Goal: Task Accomplishment & Management: Use online tool/utility

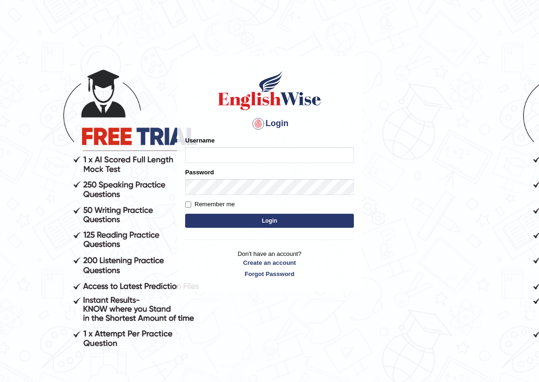
click at [267, 159] on input "Username" at bounding box center [269, 155] width 169 height 16
type input "shavnita_parramatta"
click at [285, 220] on button "Login" at bounding box center [269, 221] width 169 height 14
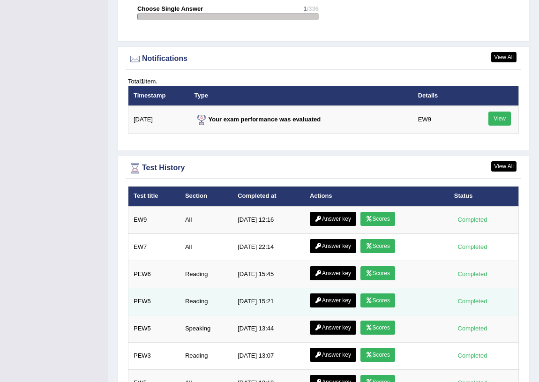
scroll to position [1261, 0]
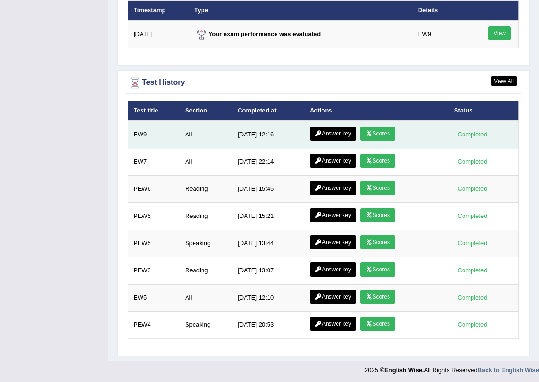
click at [367, 138] on link "Scores" at bounding box center [377, 133] width 35 height 14
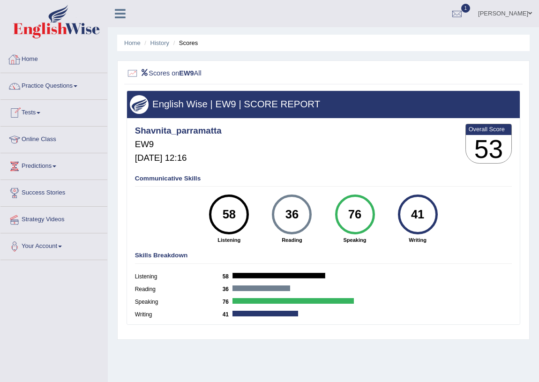
click at [26, 57] on link "Home" at bounding box center [53, 57] width 107 height 23
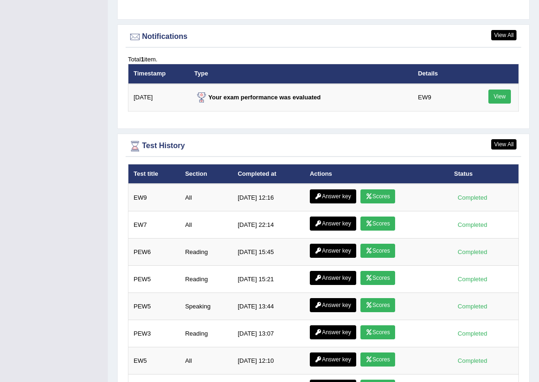
scroll to position [1201, 0]
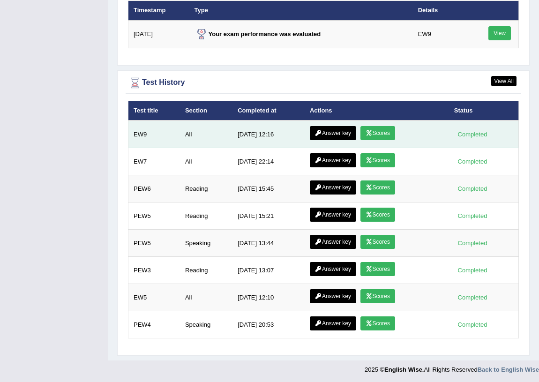
click at [344, 128] on link "Answer key" at bounding box center [333, 133] width 46 height 14
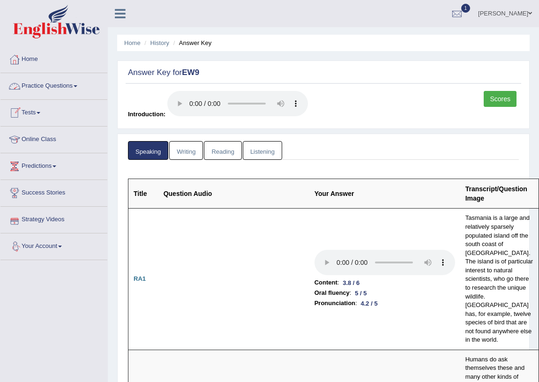
click at [180, 148] on link "Writing" at bounding box center [186, 150] width 34 height 19
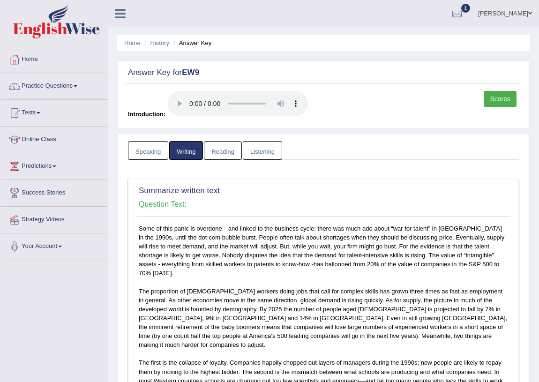
scroll to position [170, 0]
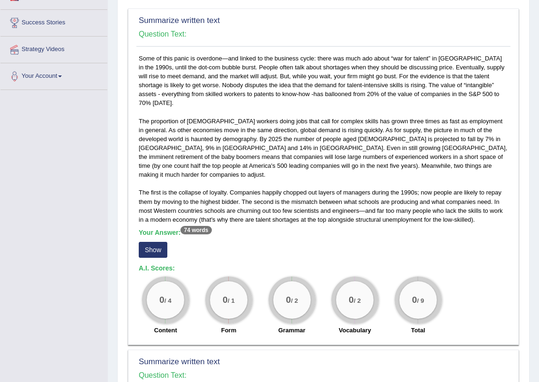
click at [153, 242] on button "Show" at bounding box center [153, 250] width 29 height 16
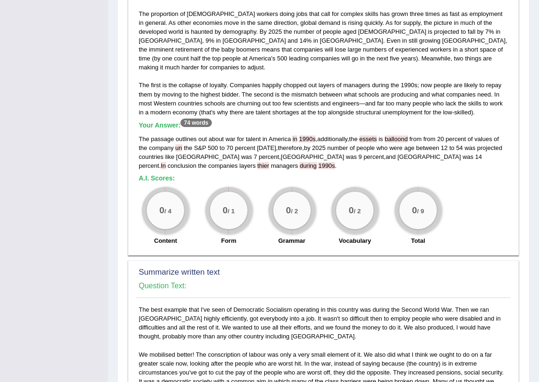
scroll to position [490, 0]
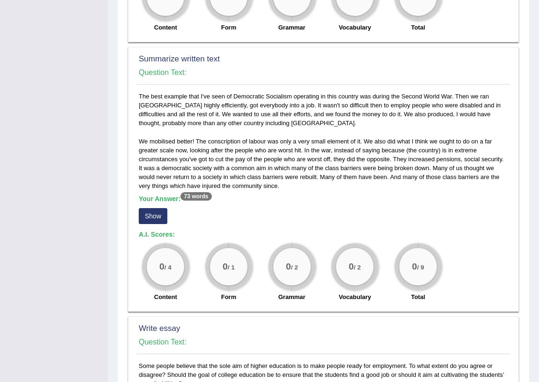
click at [146, 208] on button "Show" at bounding box center [153, 216] width 29 height 16
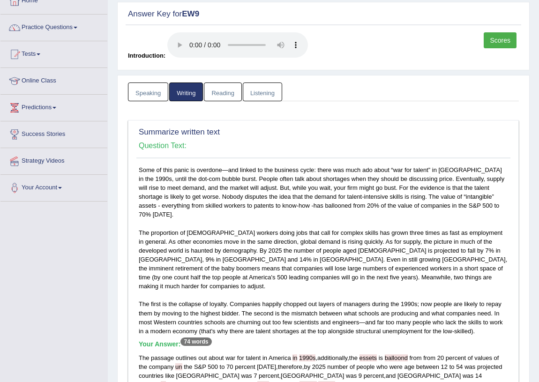
scroll to position [0, 0]
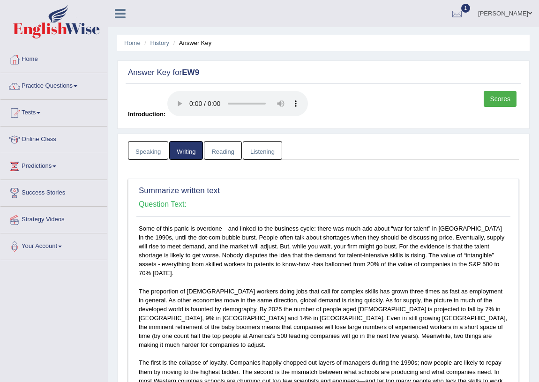
click at [219, 154] on link "Reading" at bounding box center [222, 150] width 37 height 19
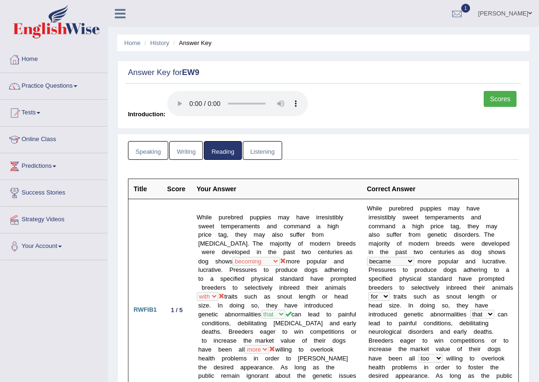
click at [275, 153] on link "Listening" at bounding box center [262, 150] width 39 height 19
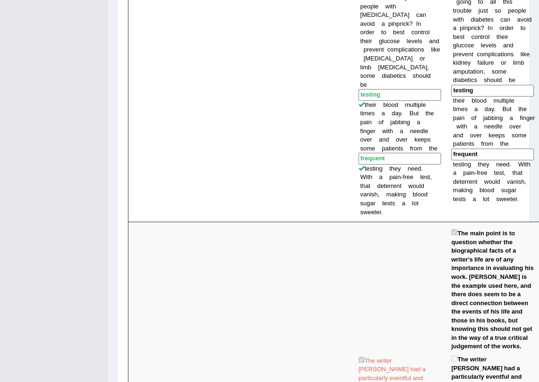
scroll to position [1112, 0]
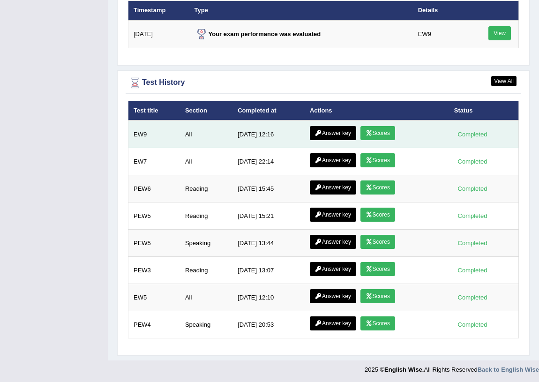
click at [385, 133] on link "Scores" at bounding box center [377, 133] width 35 height 14
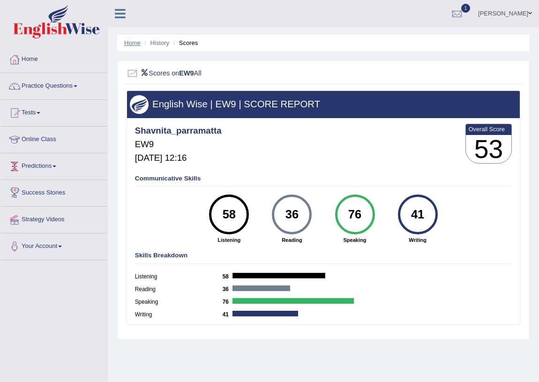
click at [126, 45] on link "Home" at bounding box center [132, 42] width 16 height 7
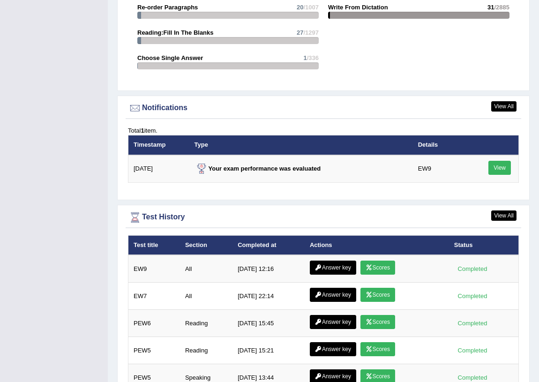
scroll to position [1107, 0]
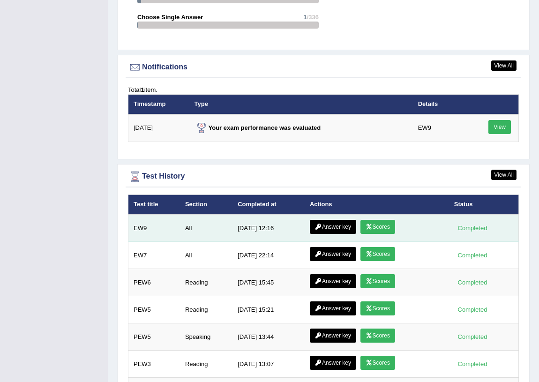
click at [319, 224] on icon at bounding box center [318, 227] width 7 height 6
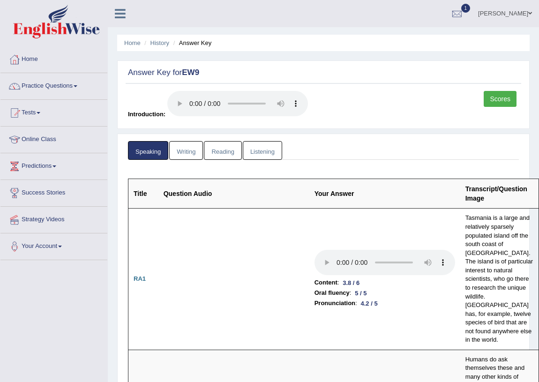
click at [227, 150] on link "Reading" at bounding box center [222, 150] width 37 height 19
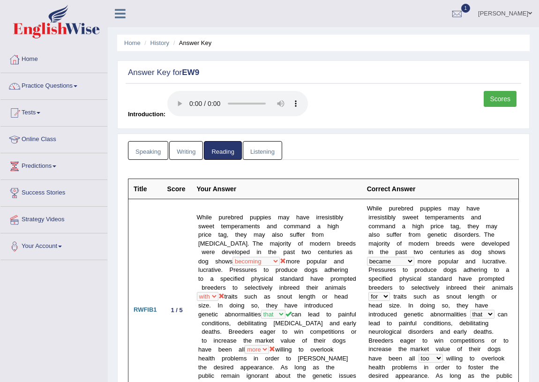
click at [183, 149] on link "Writing" at bounding box center [186, 150] width 34 height 19
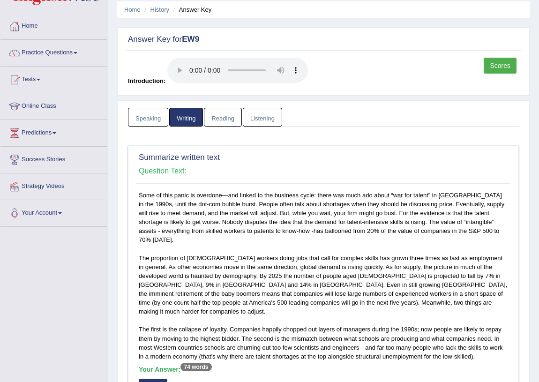
scroll to position [170, 0]
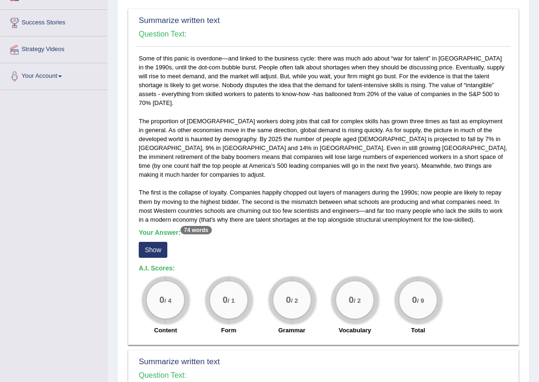
click at [147, 242] on button "Show" at bounding box center [153, 250] width 29 height 16
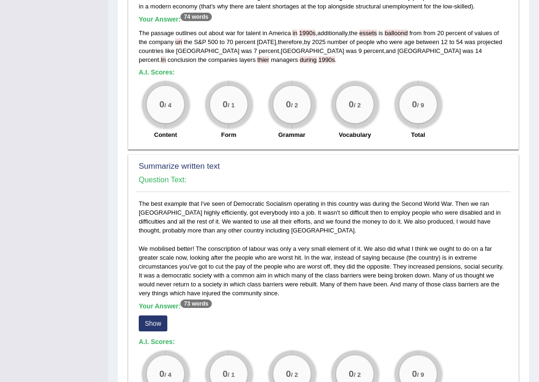
scroll to position [426, 0]
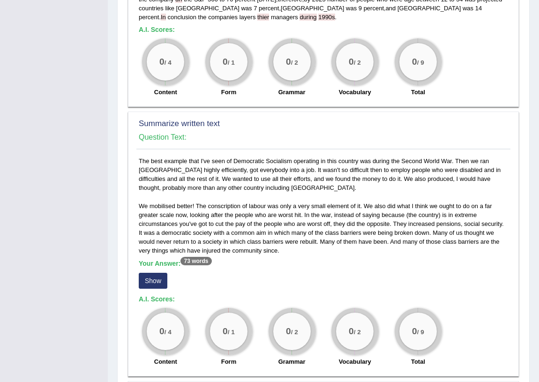
click at [155, 273] on button "Show" at bounding box center [153, 281] width 29 height 16
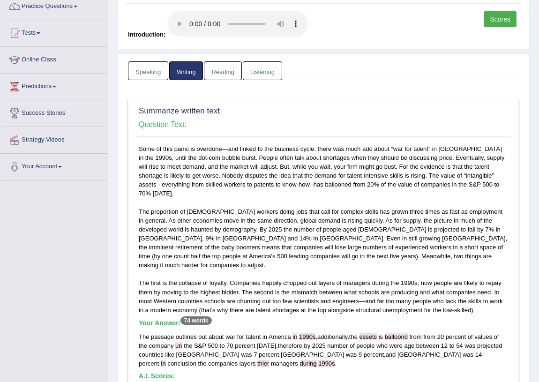
scroll to position [0, 0]
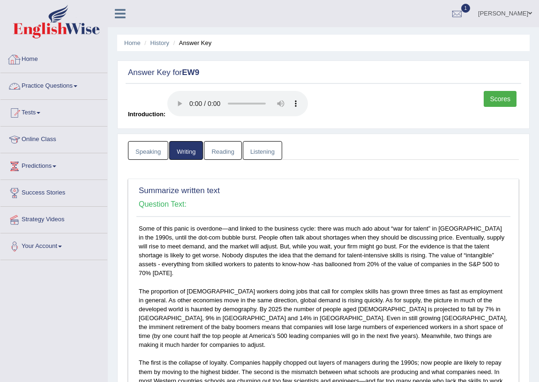
click at [24, 61] on link "Home" at bounding box center [53, 57] width 107 height 23
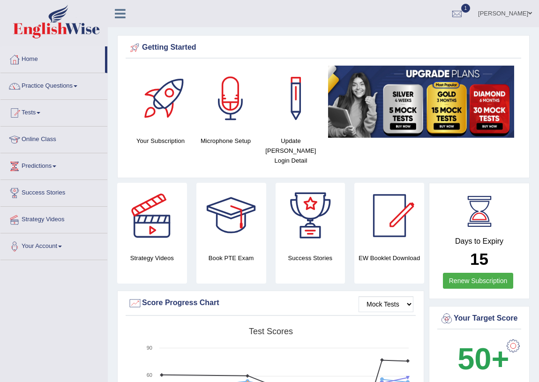
click at [77, 86] on span at bounding box center [76, 86] width 4 height 2
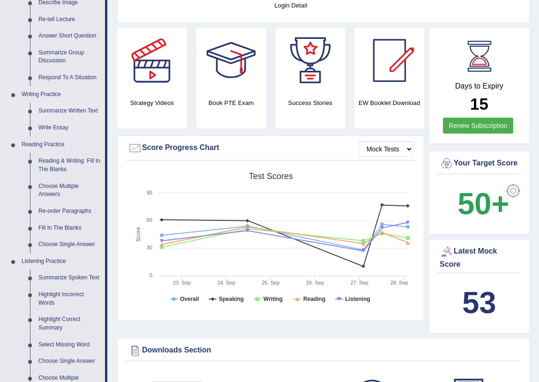
scroll to position [170, 0]
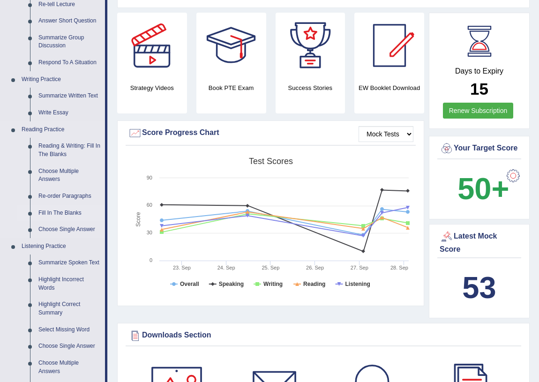
click at [69, 213] on link "Fill In The Blanks" at bounding box center [69, 213] width 71 height 17
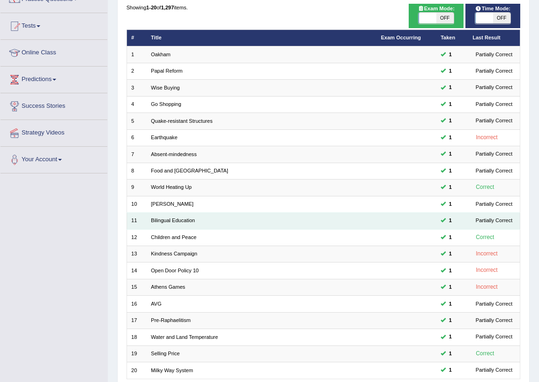
scroll to position [158, 0]
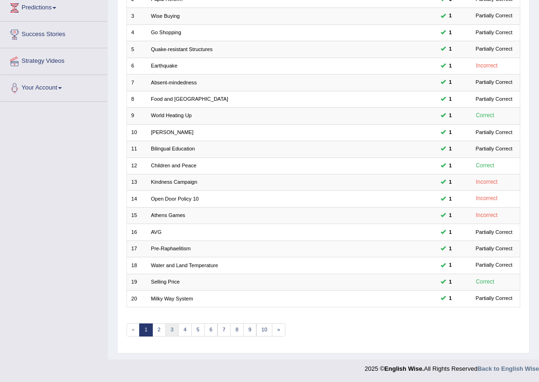
click at [173, 323] on link "3" at bounding box center [172, 329] width 14 height 13
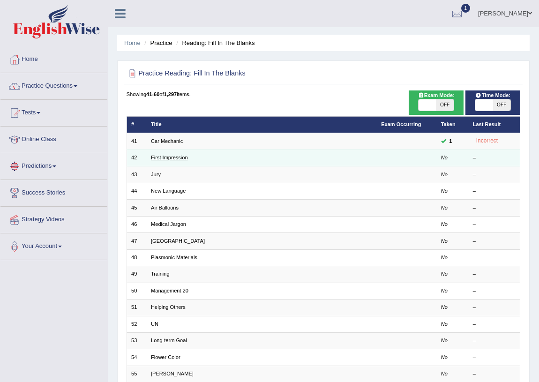
click at [183, 156] on link "First Impression" at bounding box center [169, 158] width 37 height 6
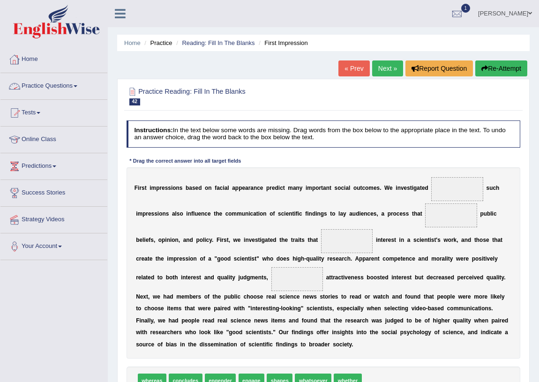
click at [81, 84] on link "Practice Questions" at bounding box center [53, 84] width 107 height 23
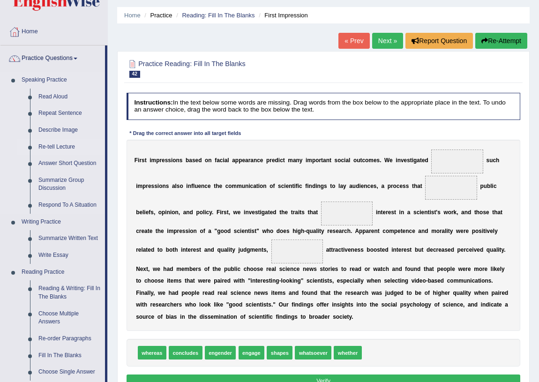
scroll to position [42, 0]
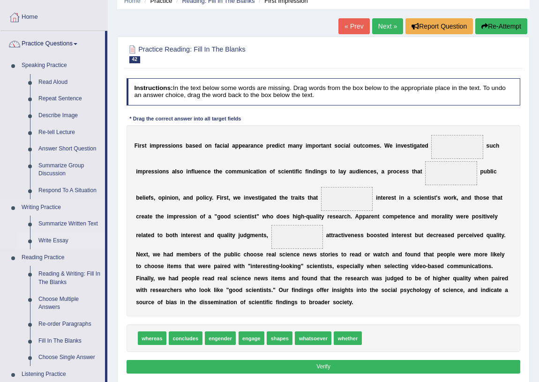
click at [61, 240] on link "Write Essay" at bounding box center [69, 240] width 71 height 17
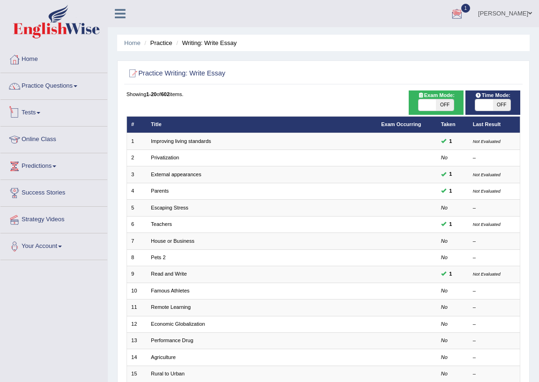
click at [38, 114] on link "Tests" at bounding box center [53, 111] width 107 height 23
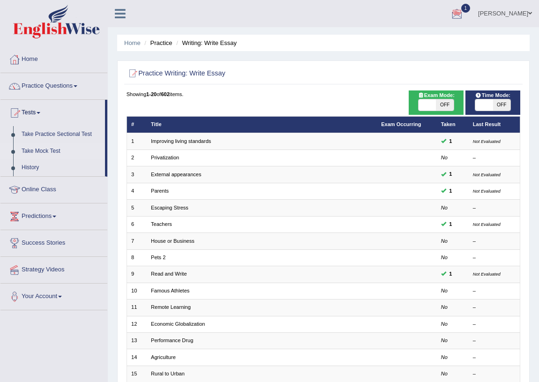
click at [46, 151] on link "Take Mock Test" at bounding box center [61, 151] width 88 height 17
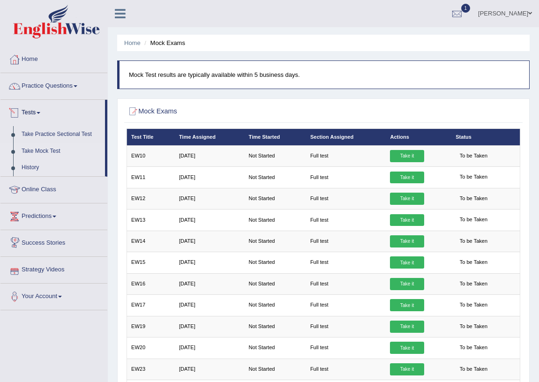
click at [29, 170] on link "History" at bounding box center [61, 167] width 88 height 17
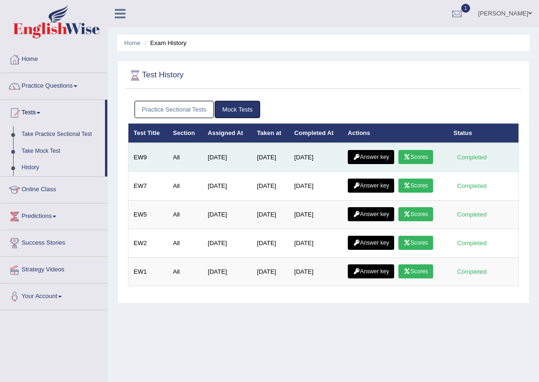
click at [428, 153] on link "Scores" at bounding box center [415, 157] width 35 height 14
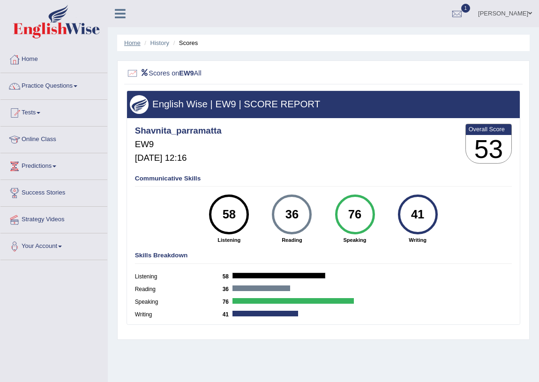
click at [135, 40] on link "Home" at bounding box center [132, 42] width 16 height 7
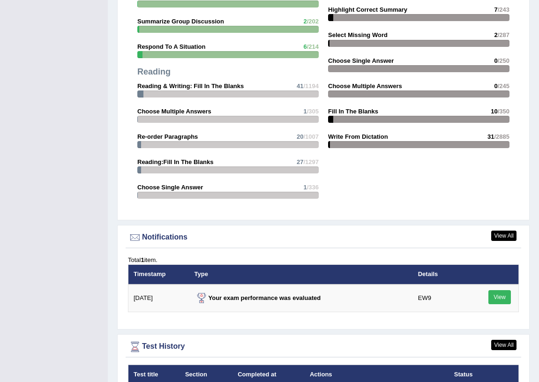
scroll to position [1107, 0]
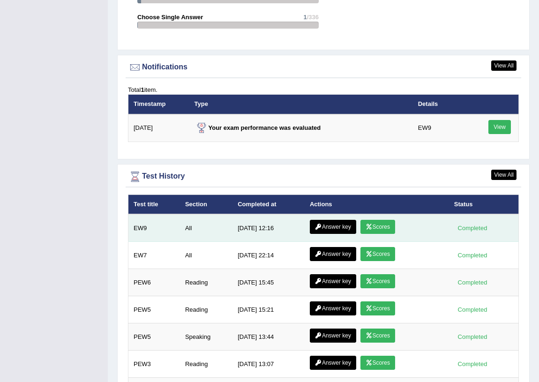
click at [334, 225] on link "Answer key" at bounding box center [333, 227] width 46 height 14
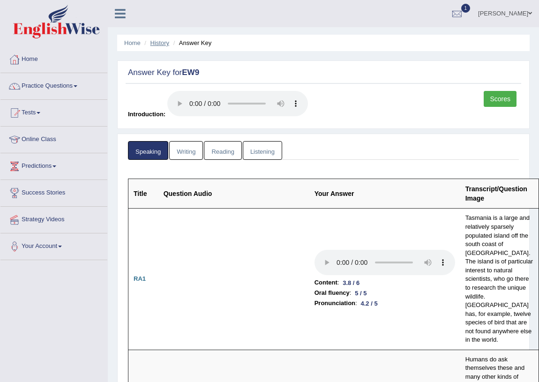
click at [167, 39] on link "History" at bounding box center [159, 42] width 19 height 7
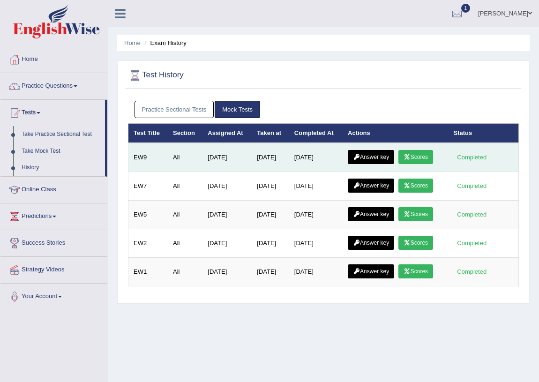
click at [410, 155] on icon at bounding box center [406, 157] width 7 height 6
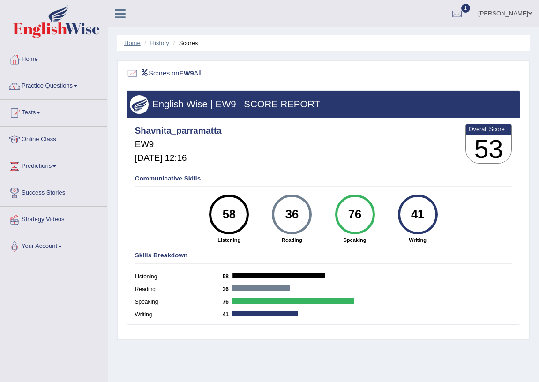
click at [132, 42] on link "Home" at bounding box center [132, 42] width 16 height 7
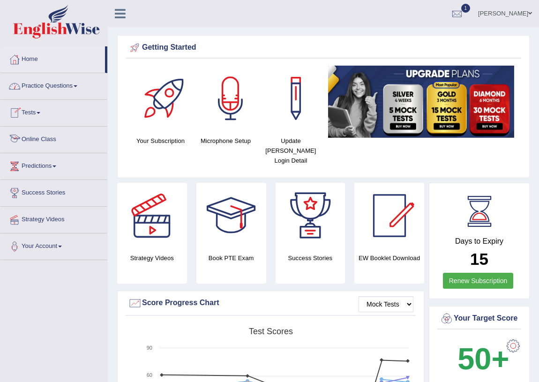
click at [39, 114] on link "Tests" at bounding box center [53, 111] width 107 height 23
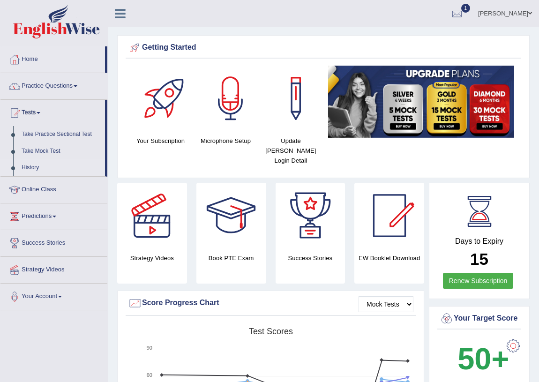
click at [45, 161] on link "History" at bounding box center [61, 167] width 88 height 17
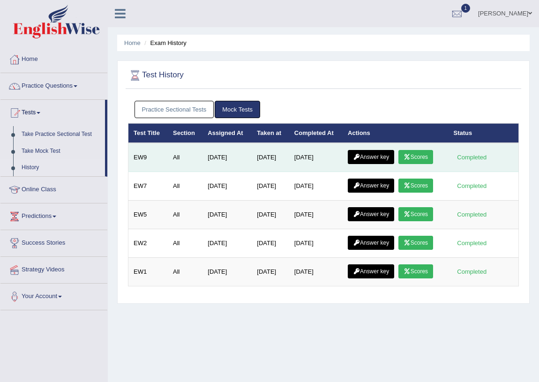
click at [384, 155] on link "Answer key" at bounding box center [371, 157] width 46 height 14
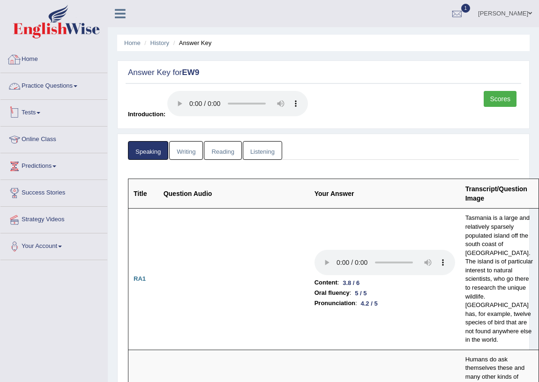
click at [196, 147] on link "Writing" at bounding box center [186, 150] width 34 height 19
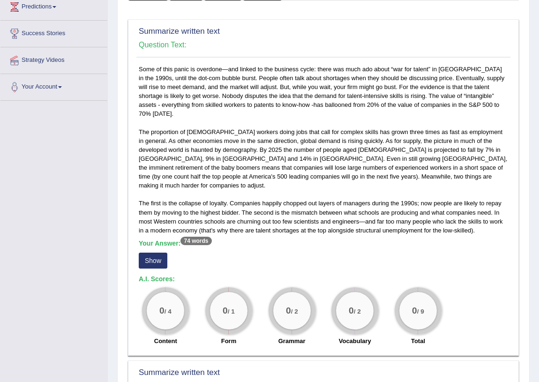
scroll to position [170, 0]
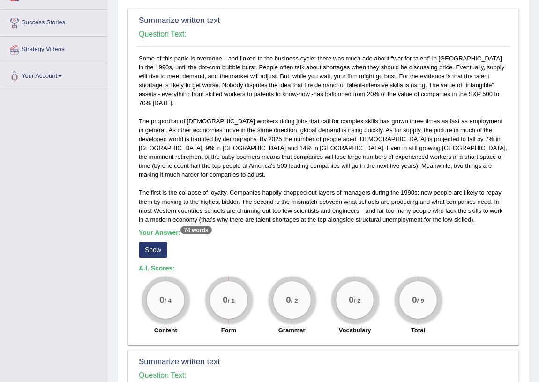
click at [159, 242] on button "Show" at bounding box center [153, 250] width 29 height 16
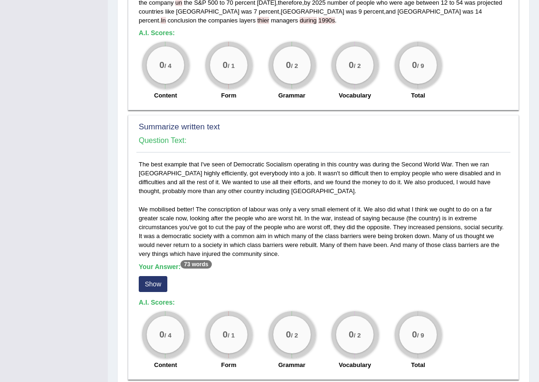
scroll to position [426, 0]
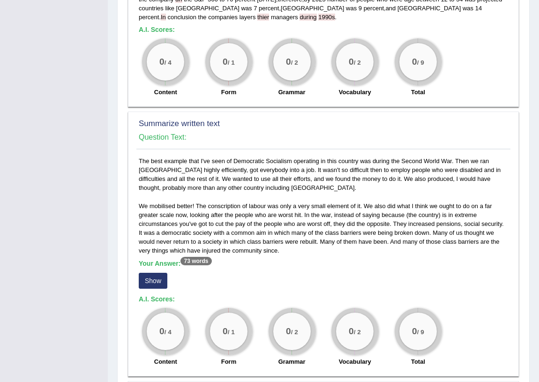
click at [145, 273] on button "Show" at bounding box center [153, 281] width 29 height 16
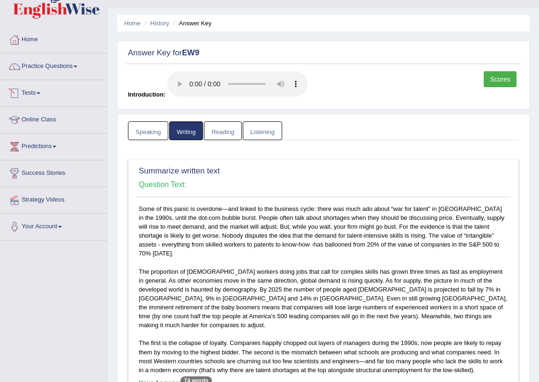
scroll to position [0, 0]
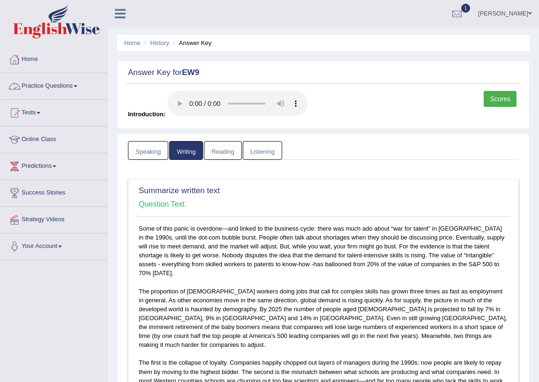
click at [37, 57] on link "Home" at bounding box center [53, 57] width 107 height 23
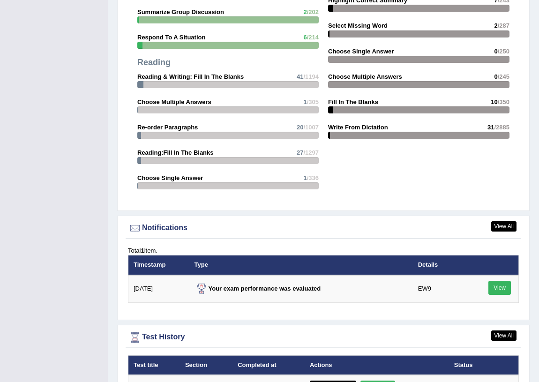
scroll to position [1064, 0]
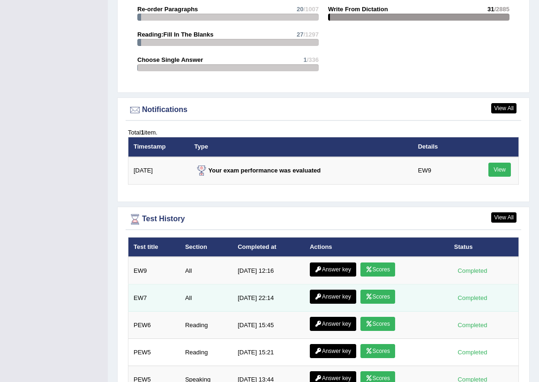
click at [369, 297] on icon at bounding box center [368, 297] width 7 height 6
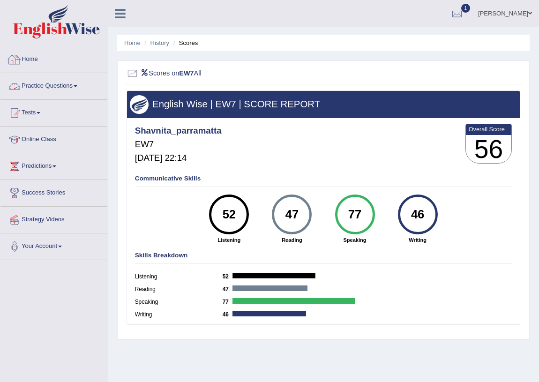
click at [36, 61] on link "Home" at bounding box center [53, 57] width 107 height 23
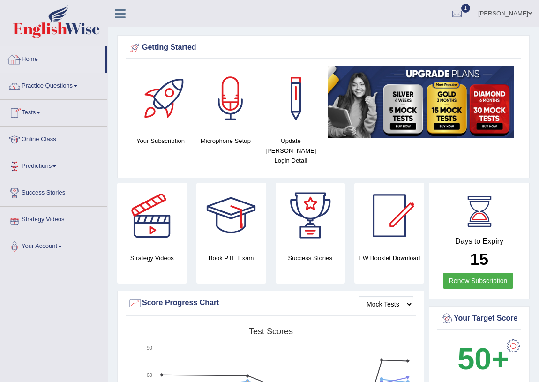
click at [35, 111] on link "Tests" at bounding box center [53, 111] width 107 height 23
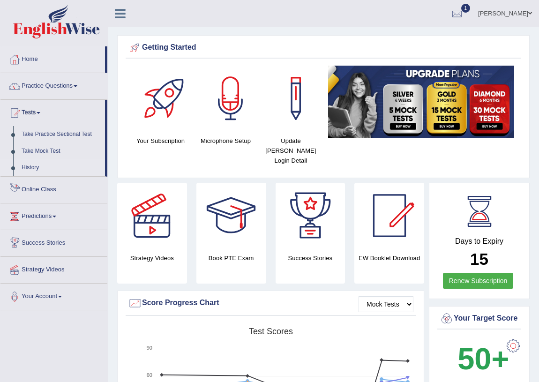
click at [38, 164] on link "History" at bounding box center [61, 167] width 88 height 17
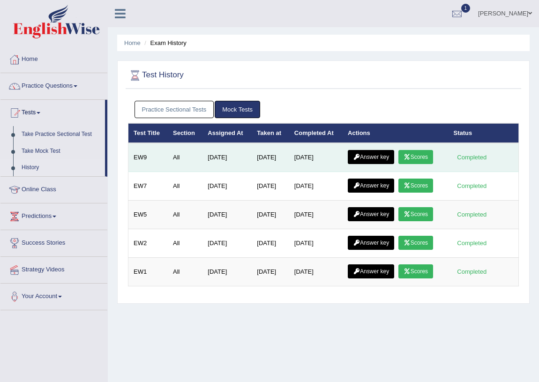
click at [430, 155] on link "Scores" at bounding box center [415, 157] width 35 height 14
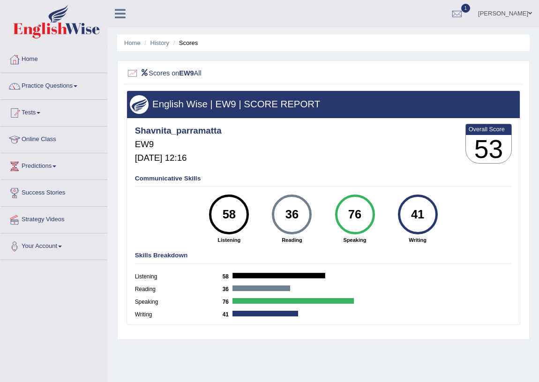
drag, startPoint x: 301, startPoint y: 216, endPoint x: 285, endPoint y: 216, distance: 15.5
click at [285, 216] on div "36" at bounding box center [291, 215] width 29 height 34
click at [431, 211] on div "41" at bounding box center [417, 215] width 29 height 34
drag, startPoint x: 428, startPoint y: 213, endPoint x: 413, endPoint y: 213, distance: 14.5
click at [413, 213] on div "41" at bounding box center [417, 215] width 29 height 34
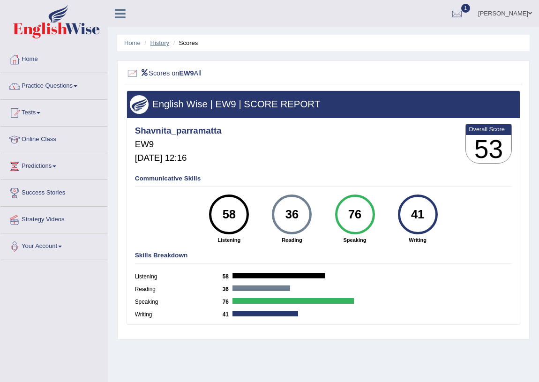
click at [159, 40] on link "History" at bounding box center [159, 42] width 19 height 7
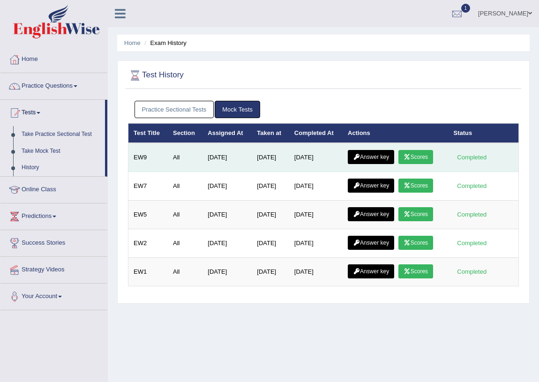
click at [380, 153] on link "Answer key" at bounding box center [371, 157] width 46 height 14
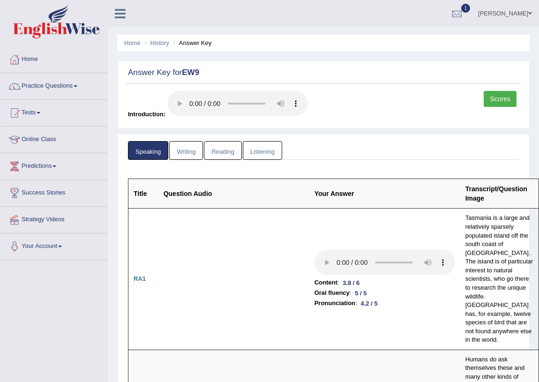
click at [193, 146] on link "Writing" at bounding box center [186, 150] width 34 height 19
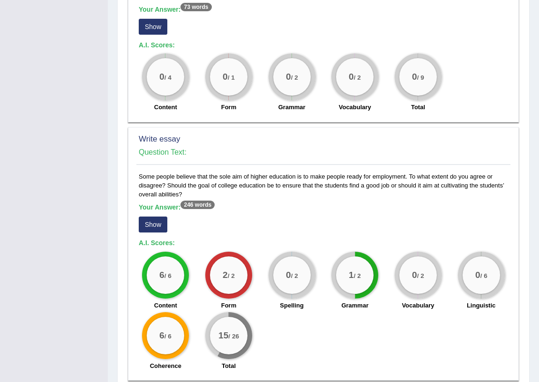
scroll to position [685, 0]
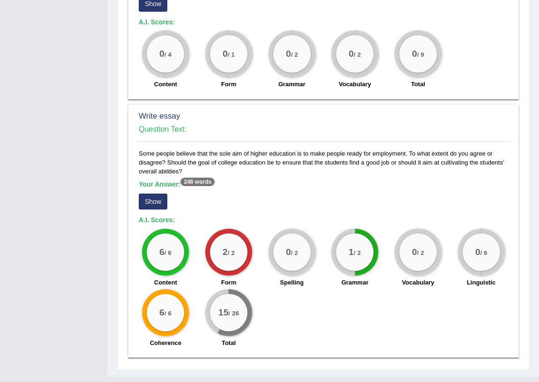
click at [488, 233] on div "0 / 6" at bounding box center [480, 251] width 37 height 37
click at [153, 193] on button "Show" at bounding box center [153, 201] width 29 height 16
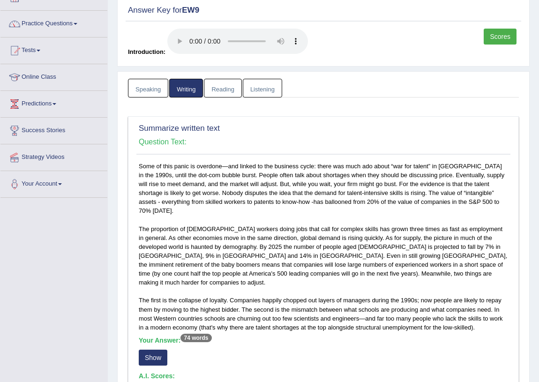
scroll to position [0, 0]
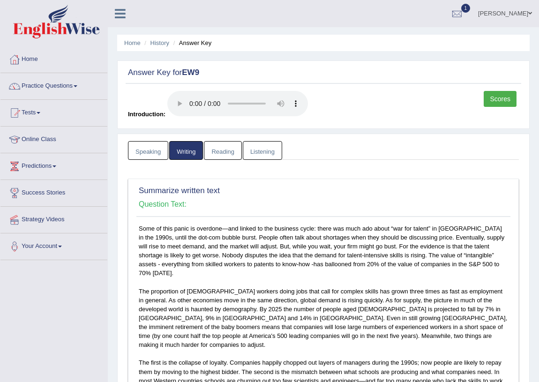
click at [220, 146] on link "Reading" at bounding box center [222, 150] width 37 height 19
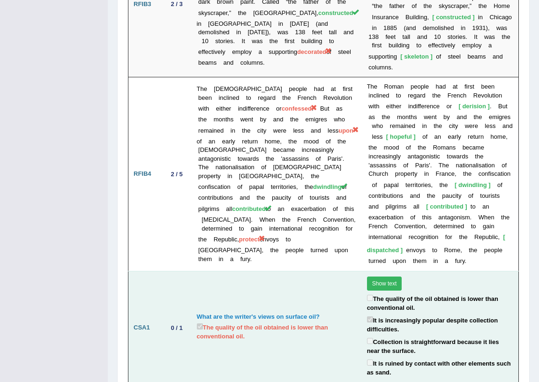
scroll to position [2214, 0]
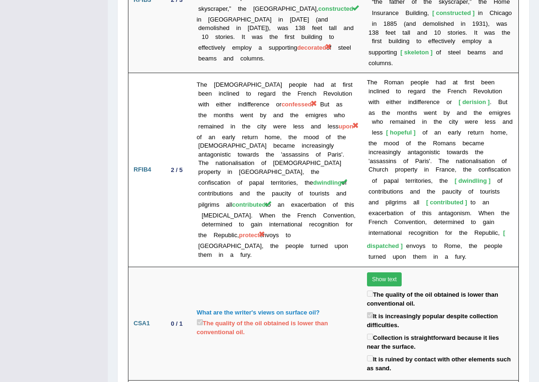
drag, startPoint x: 66, startPoint y: 200, endPoint x: 239, endPoint y: 210, distance: 173.6
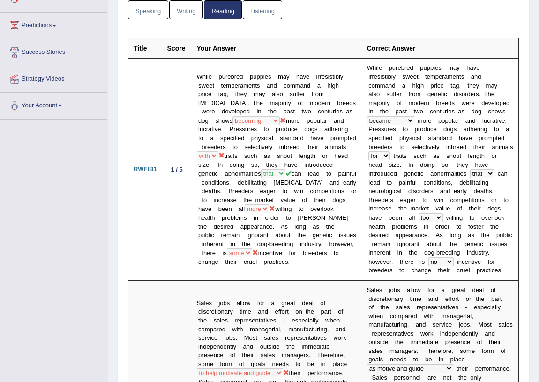
scroll to position [0, 0]
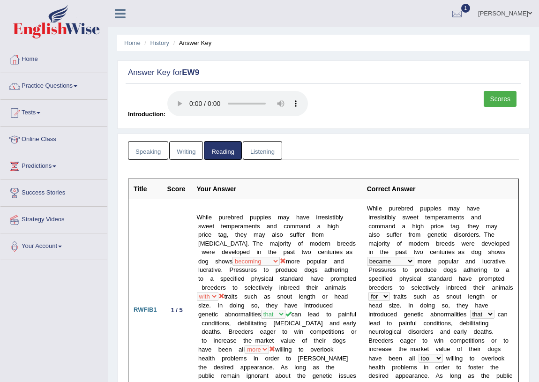
click at [272, 145] on link "Listening" at bounding box center [262, 150] width 39 height 19
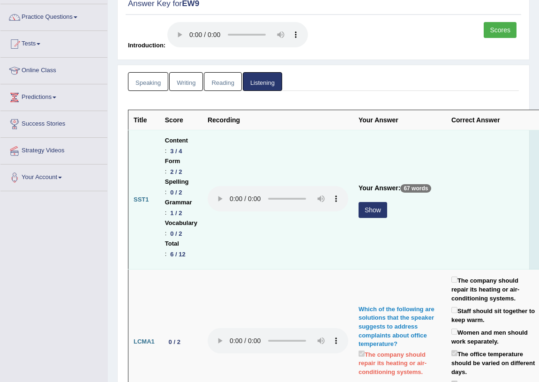
scroll to position [85, 0]
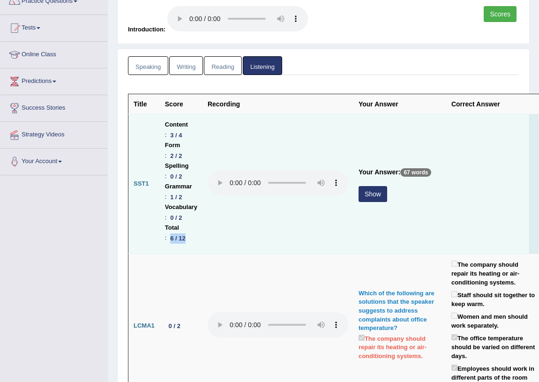
drag, startPoint x: 191, startPoint y: 238, endPoint x: 168, endPoint y: 239, distance: 23.0
click at [168, 239] on li "Total : 6 / 12" at bounding box center [181, 233] width 32 height 21
drag, startPoint x: 189, startPoint y: 221, endPoint x: 167, endPoint y: 222, distance: 22.5
click at [167, 222] on li "Vocabulary : 0 / 2" at bounding box center [181, 212] width 32 height 21
drag, startPoint x: 179, startPoint y: 131, endPoint x: 159, endPoint y: 131, distance: 20.6
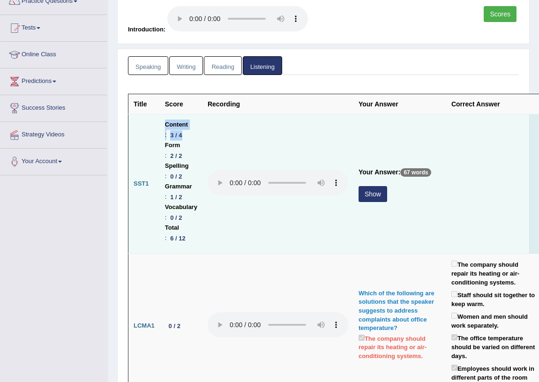
click at [159, 131] on tr "SST1 Content : 3 / 4 Form : 2 / 2 Spelling : 0 / 2 Grammar : 1 / 2 Vocabulary :…" at bounding box center [334, 183] width 413 height 139
click at [225, 235] on td at bounding box center [277, 183] width 151 height 139
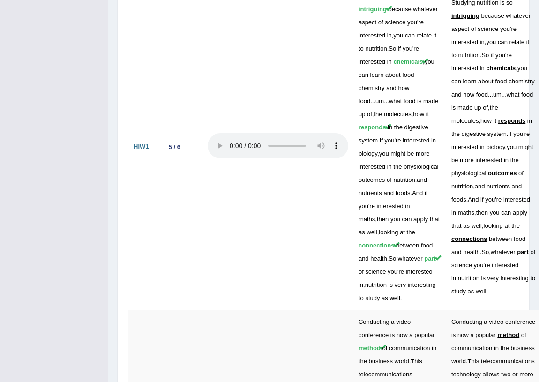
scroll to position [3023, 0]
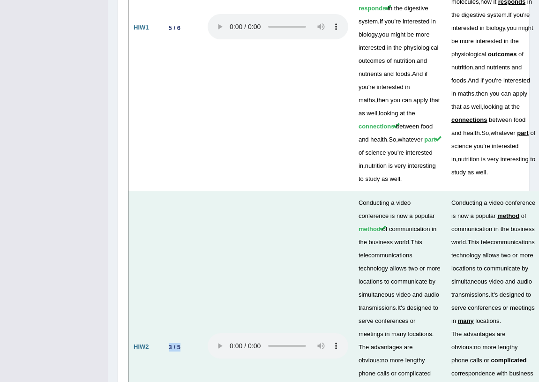
click at [216, 208] on tr "HIW2 3 / 5 Conducting a video conference is now a popular method of communicati…" at bounding box center [334, 347] width 413 height 312
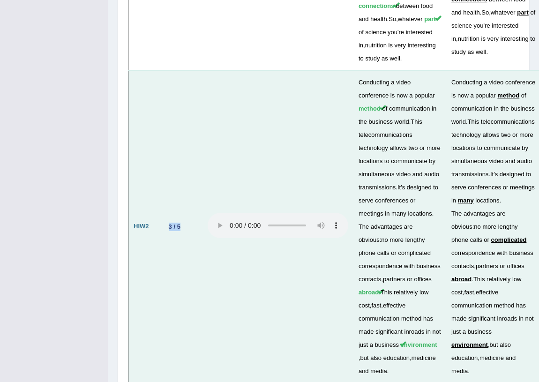
scroll to position [3156, 0]
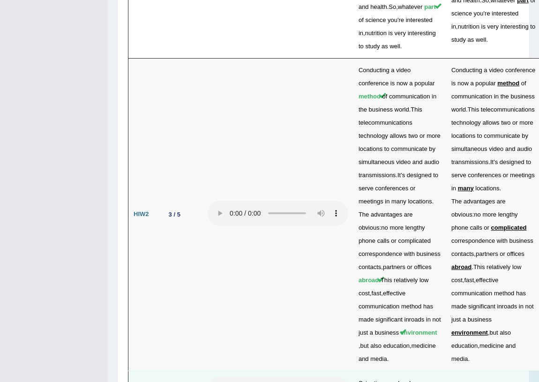
drag, startPoint x: 170, startPoint y: 238, endPoint x: 182, endPoint y: 253, distance: 19.3
drag, startPoint x: 178, startPoint y: 274, endPoint x: 185, endPoint y: 274, distance: 7.0
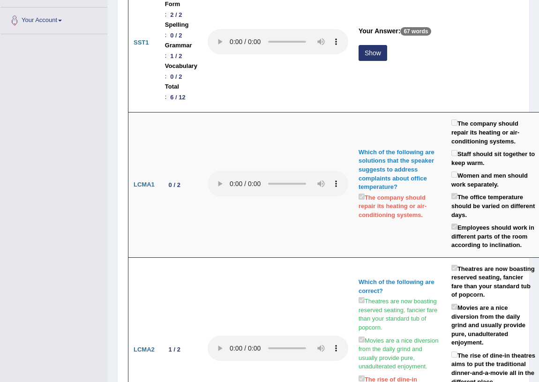
scroll to position [0, 0]
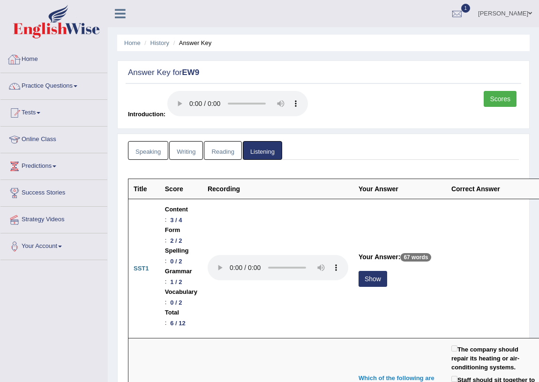
click at [28, 59] on link "Home" at bounding box center [53, 57] width 107 height 23
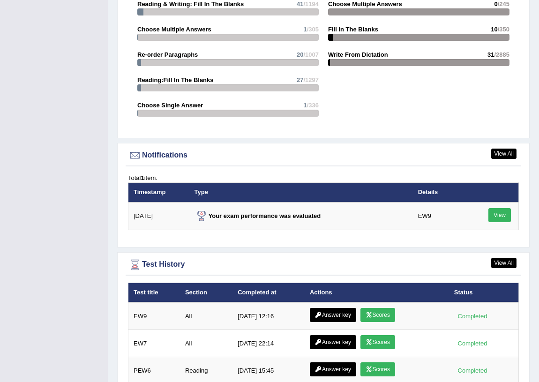
scroll to position [1150, 0]
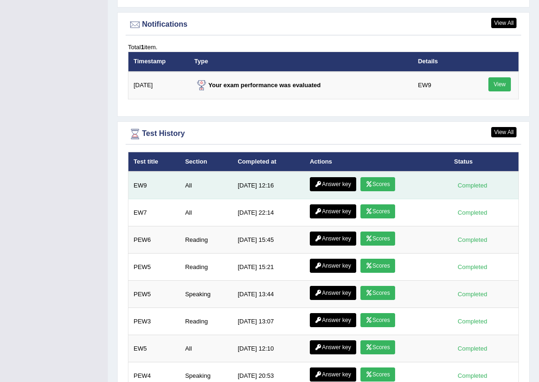
click at [375, 183] on link "Scores" at bounding box center [377, 184] width 35 height 14
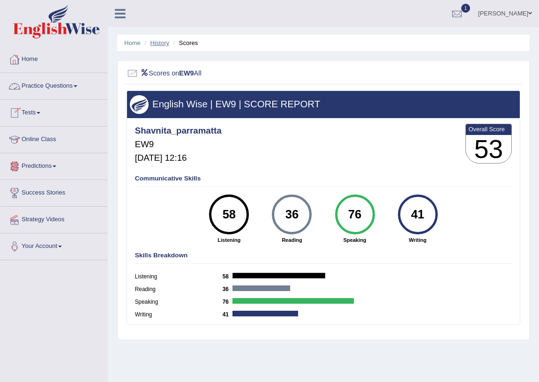
click at [154, 42] on link "History" at bounding box center [159, 42] width 19 height 7
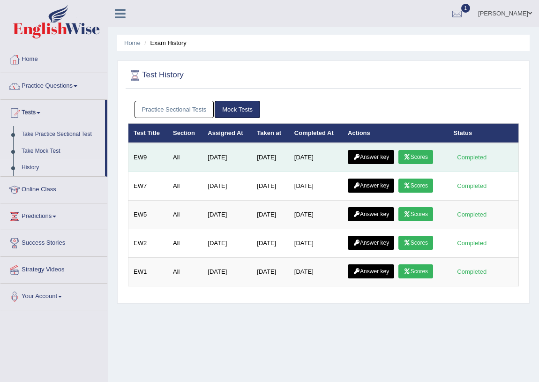
click at [387, 159] on link "Answer key" at bounding box center [371, 157] width 46 height 14
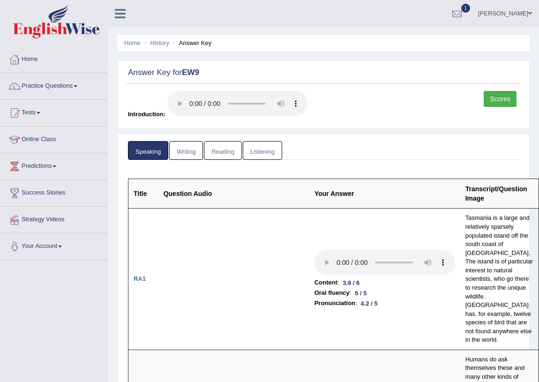
click at [181, 150] on link "Writing" at bounding box center [186, 150] width 34 height 19
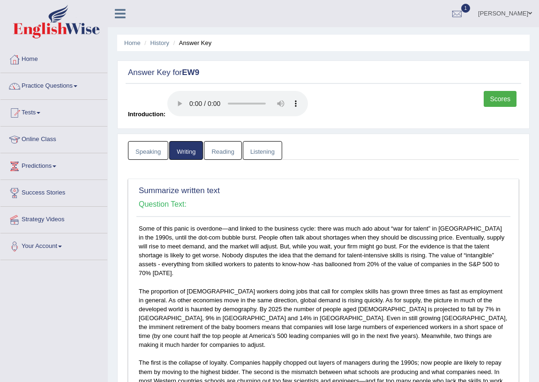
scroll to position [255, 0]
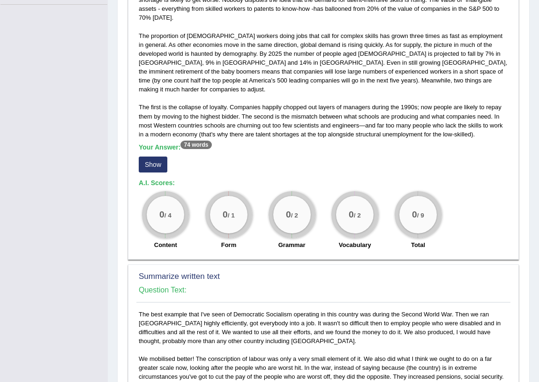
click at [159, 156] on button "Show" at bounding box center [153, 164] width 29 height 16
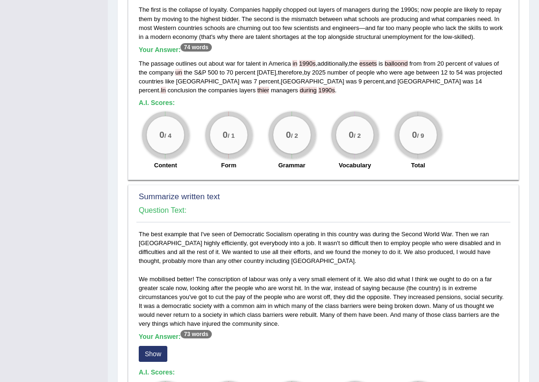
scroll to position [383, 0]
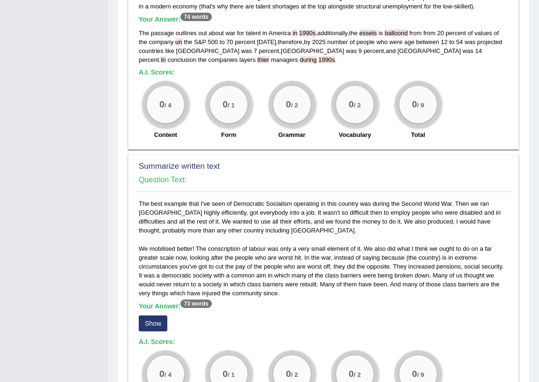
click at [148, 315] on button "Show" at bounding box center [153, 323] width 29 height 16
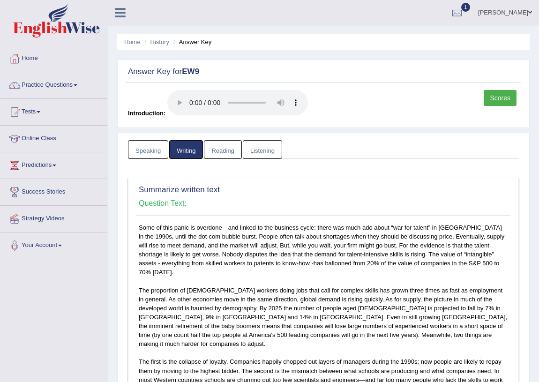
scroll to position [0, 0]
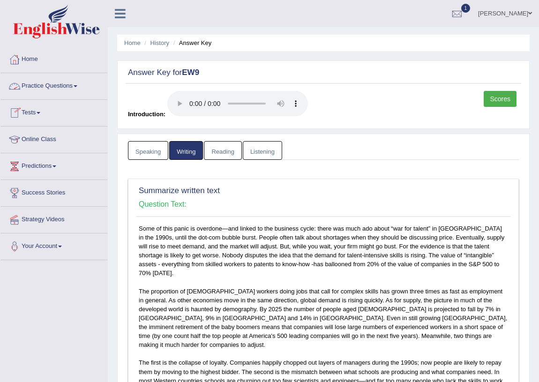
click at [36, 59] on link "Home" at bounding box center [53, 57] width 107 height 23
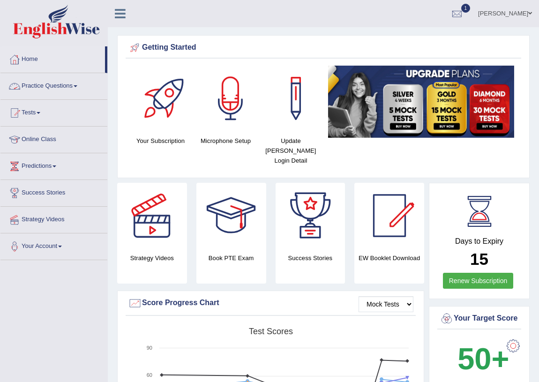
click at [79, 84] on link "Practice Questions" at bounding box center [53, 84] width 107 height 23
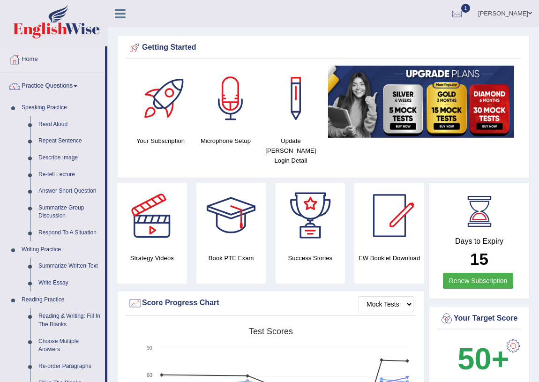
click at [79, 84] on link "Practice Questions" at bounding box center [52, 84] width 104 height 23
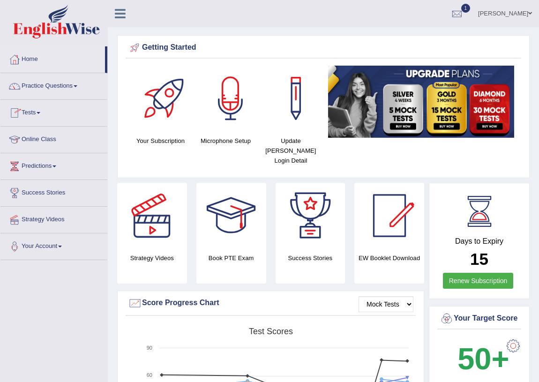
click at [40, 112] on span at bounding box center [39, 113] width 4 height 2
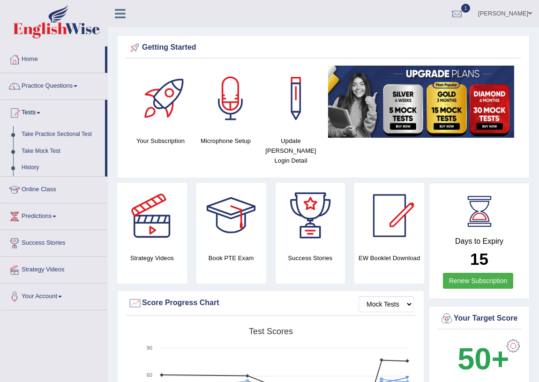
click at [40, 112] on span at bounding box center [39, 113] width 4 height 2
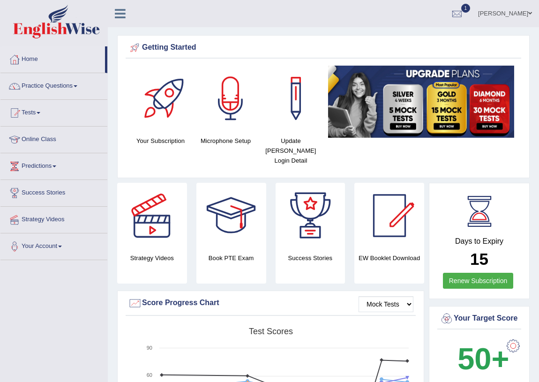
click at [77, 89] on link "Practice Questions" at bounding box center [53, 84] width 107 height 23
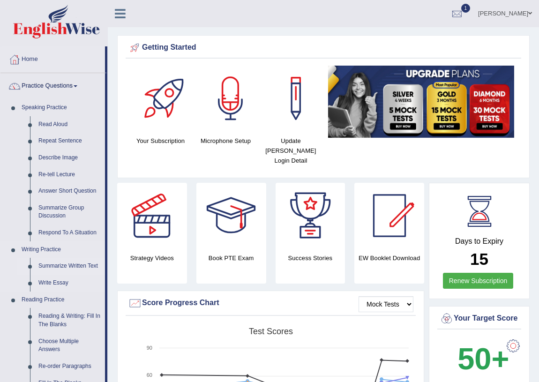
click at [67, 264] on link "Summarize Written Text" at bounding box center [69, 266] width 71 height 17
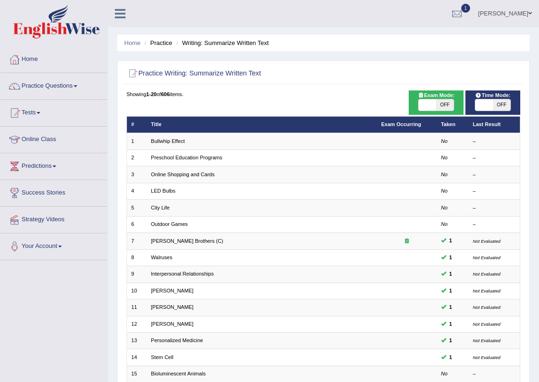
click at [487, 107] on span at bounding box center [483, 104] width 17 height 11
checkbox input "true"
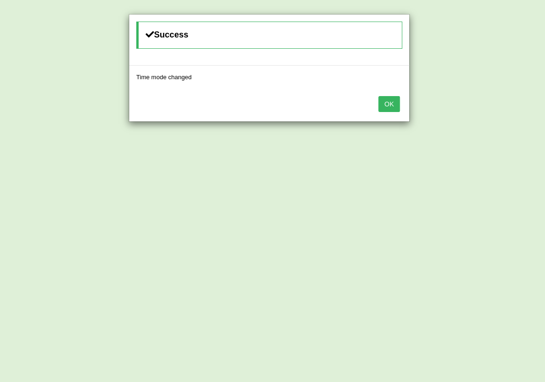
click at [395, 98] on button "OK" at bounding box center [389, 104] width 22 height 16
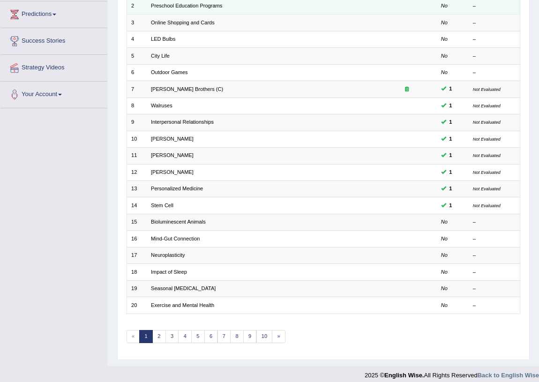
scroll to position [158, 0]
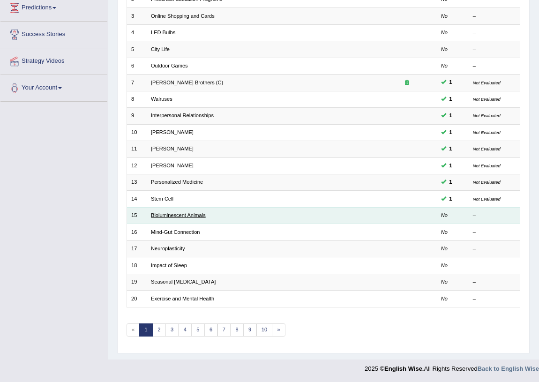
click at [187, 215] on link "Bioluminescent Animals" at bounding box center [178, 215] width 55 height 6
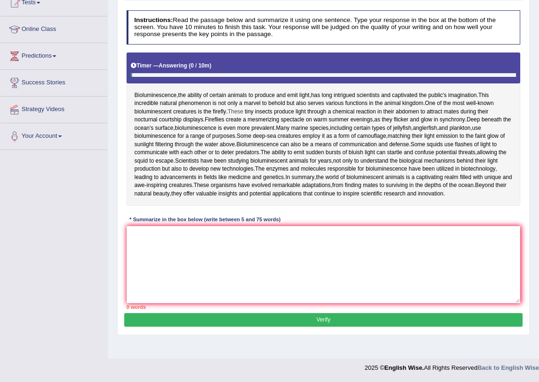
scroll to position [127, 0]
click at [244, 272] on div "Instructions: Read the passage below and summarize it using one sentence. Type …" at bounding box center [323, 160] width 398 height 306
click at [364, 313] on div "Instructions: Read the passage below and summarize it using one sentence. Type …" at bounding box center [323, 160] width 398 height 306
click at [201, 298] on textarea at bounding box center [323, 264] width 394 height 77
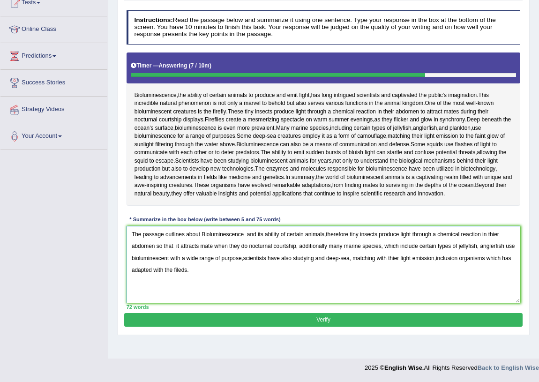
type textarea "The passage outlines about Bioluminescence and its ability of certain animals,t…"
click at [280, 327] on button "Verify" at bounding box center [323, 320] width 398 height 14
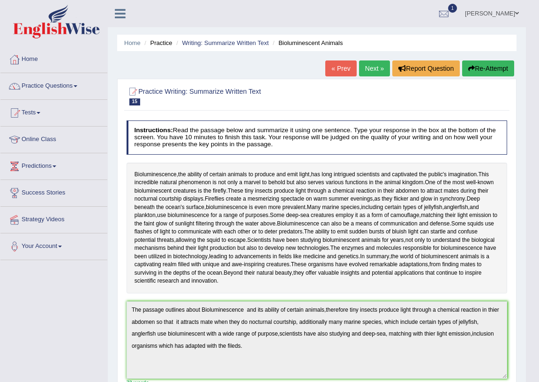
scroll to position [0, 0]
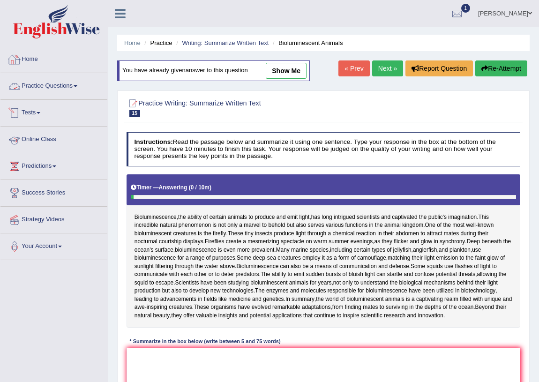
click at [22, 54] on link "Home" at bounding box center [53, 57] width 107 height 23
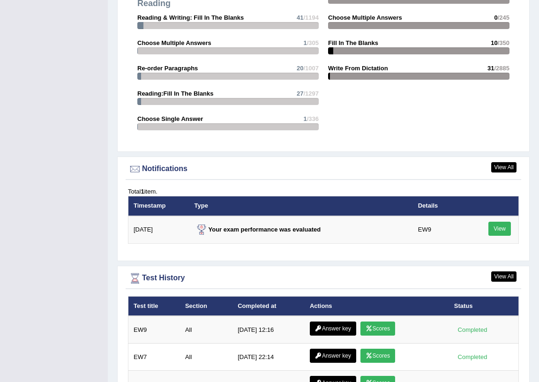
scroll to position [1064, 0]
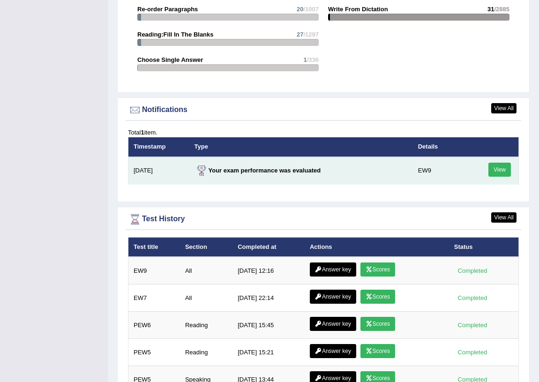
click at [492, 172] on link "View" at bounding box center [499, 170] width 22 height 14
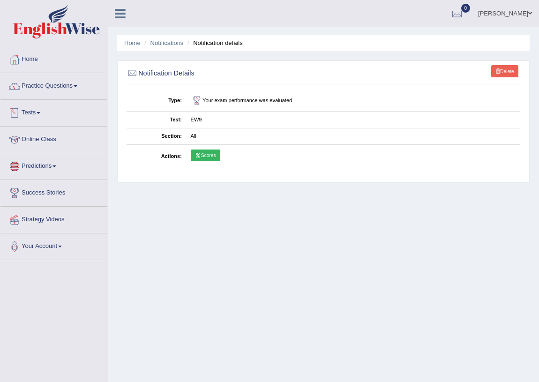
click at [215, 159] on link "Scores" at bounding box center [206, 155] width 30 height 12
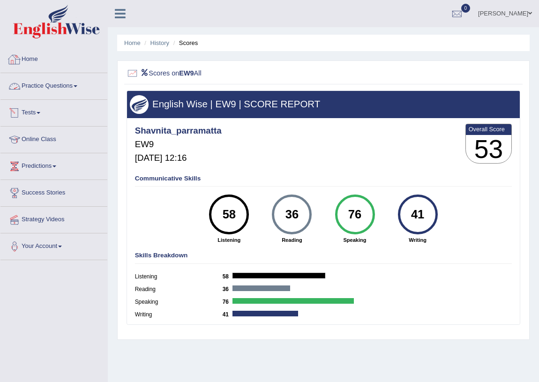
click at [34, 62] on link "Home" at bounding box center [53, 57] width 107 height 23
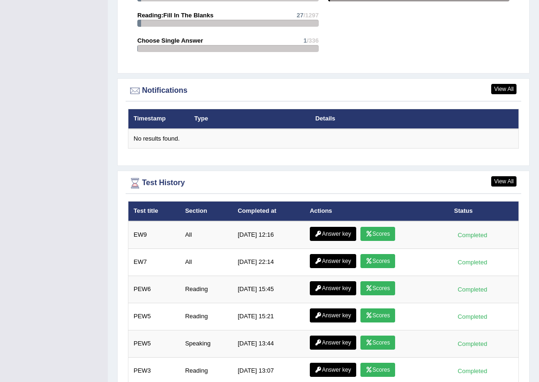
scroll to position [1107, 0]
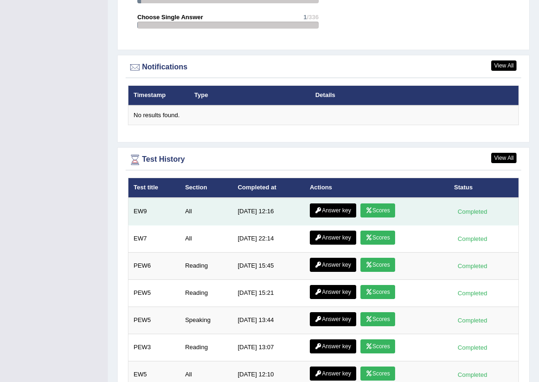
click at [374, 205] on link "Scores" at bounding box center [377, 210] width 35 height 14
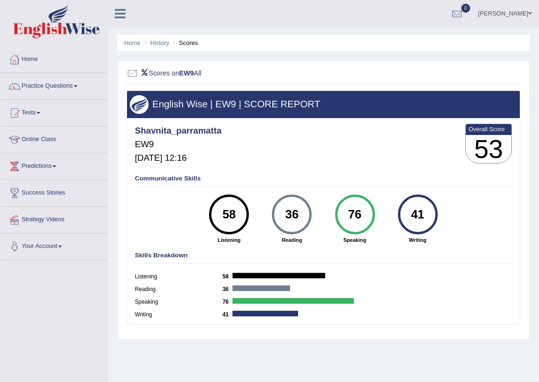
click at [15, 65] on div at bounding box center [14, 59] width 14 height 14
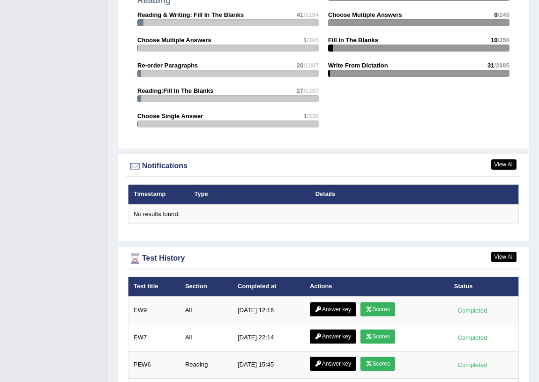
scroll to position [1064, 0]
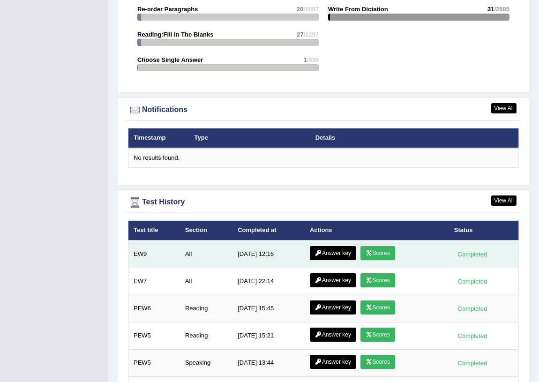
click at [320, 258] on link "Answer key" at bounding box center [333, 253] width 46 height 14
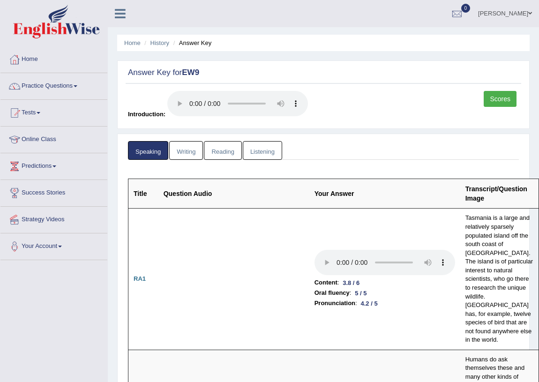
click at [189, 151] on link "Writing" at bounding box center [186, 150] width 34 height 19
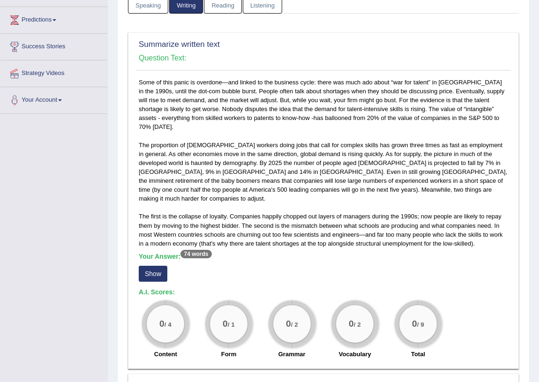
scroll to position [170, 0]
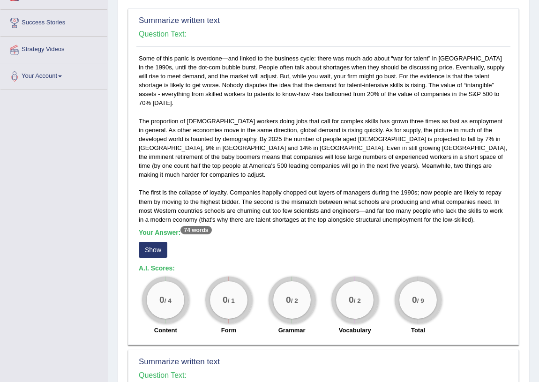
click at [153, 242] on button "Show" at bounding box center [153, 250] width 29 height 16
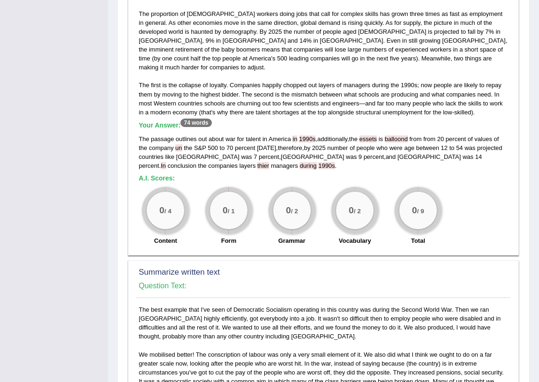
scroll to position [383, 0]
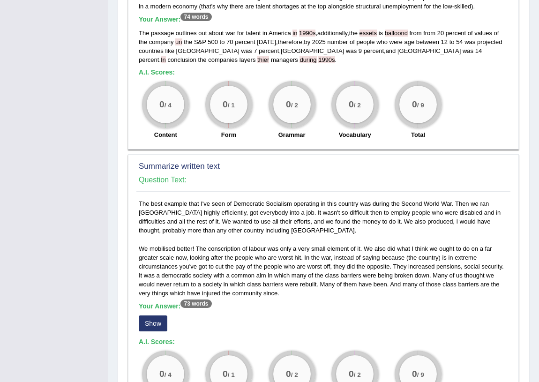
click at [151, 315] on button "Show" at bounding box center [153, 323] width 29 height 16
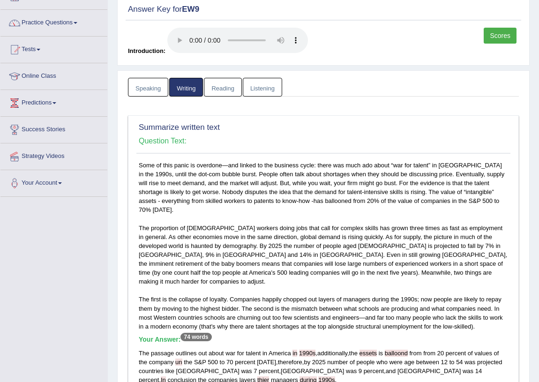
scroll to position [0, 0]
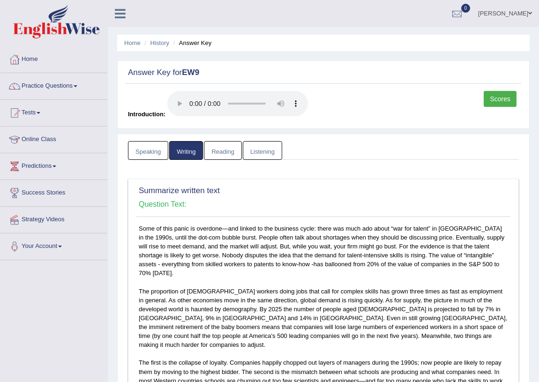
click at [223, 157] on link "Reading" at bounding box center [222, 150] width 37 height 19
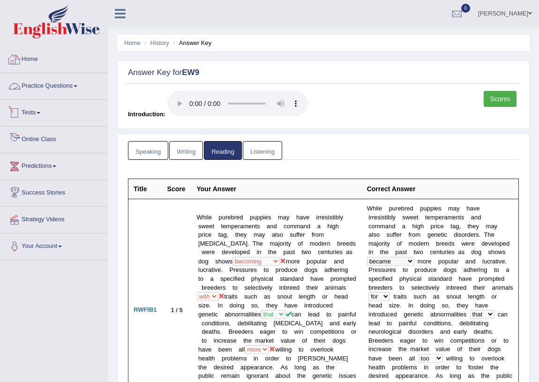
click at [38, 61] on link "Home" at bounding box center [53, 57] width 107 height 23
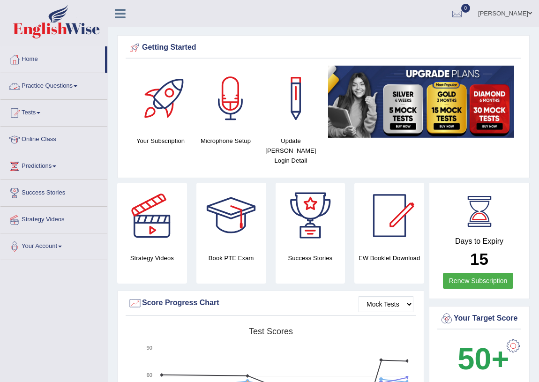
click at [73, 86] on link "Practice Questions" at bounding box center [53, 84] width 107 height 23
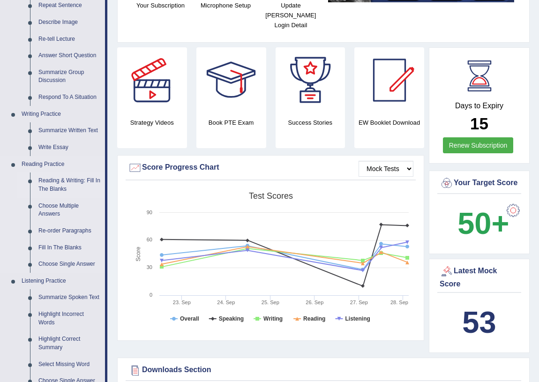
scroll to position [127, 0]
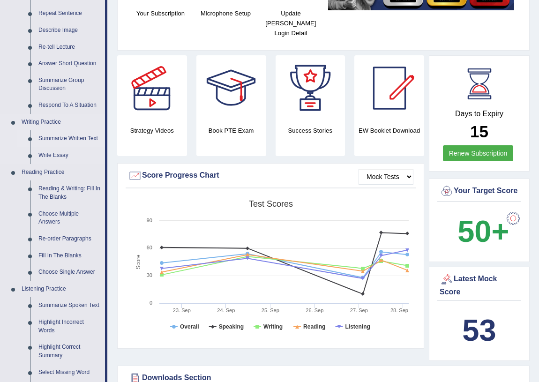
click at [76, 139] on link "Summarize Written Text" at bounding box center [69, 138] width 71 height 17
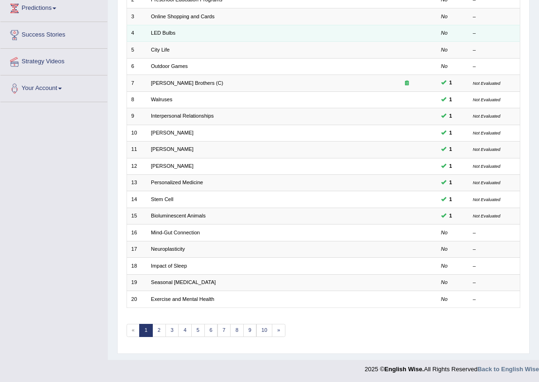
scroll to position [158, 0]
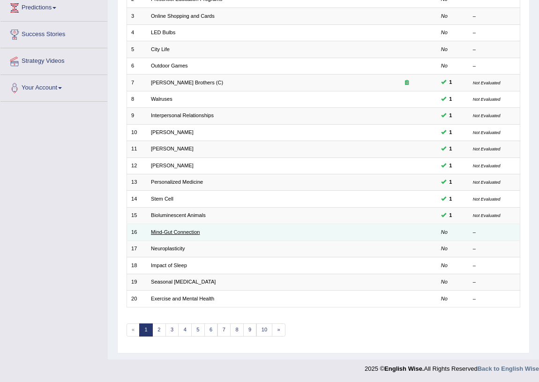
click at [174, 230] on link "Mind-Gut Connection" at bounding box center [175, 232] width 49 height 6
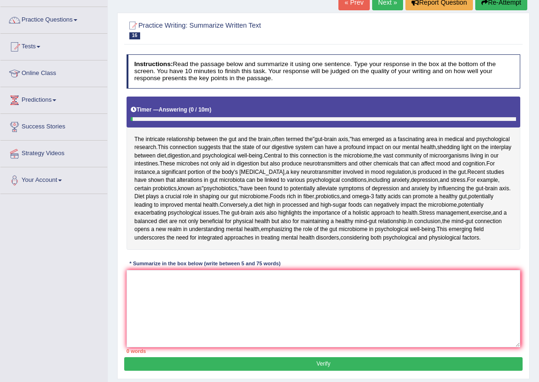
scroll to position [81, 0]
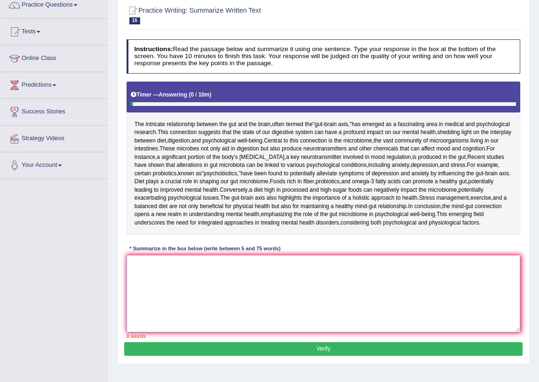
click at [197, 332] on textarea at bounding box center [323, 293] width 394 height 77
type textarea "R"
type textarea "T"
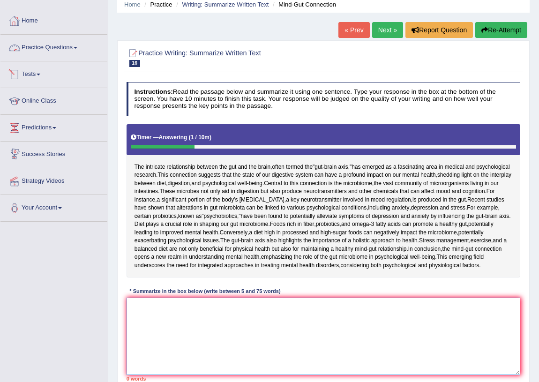
scroll to position [0, 0]
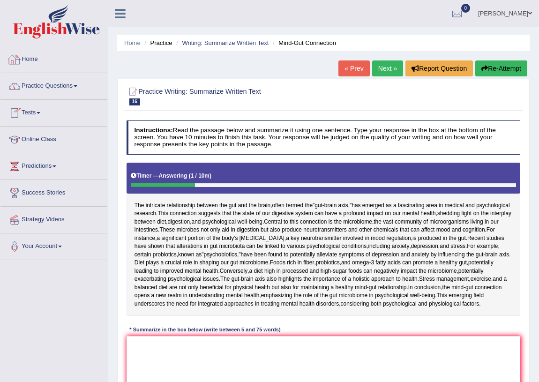
click at [78, 83] on link "Practice Questions" at bounding box center [53, 84] width 107 height 23
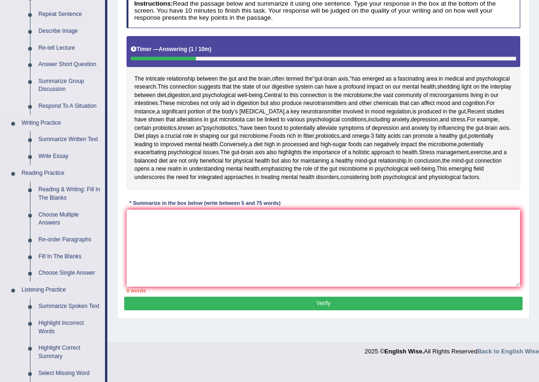
scroll to position [127, 0]
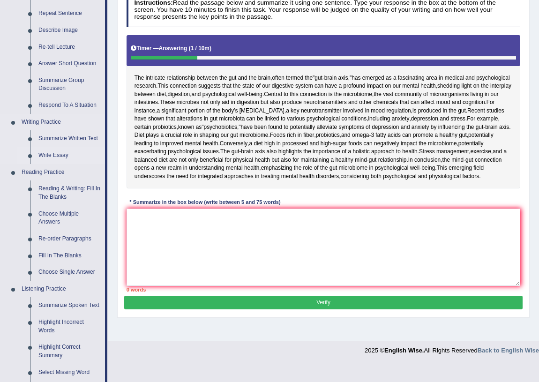
click at [47, 147] on link "Write Essay" at bounding box center [69, 155] width 71 height 17
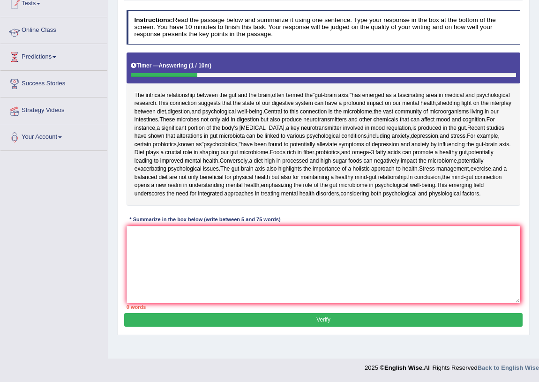
scroll to position [146, 0]
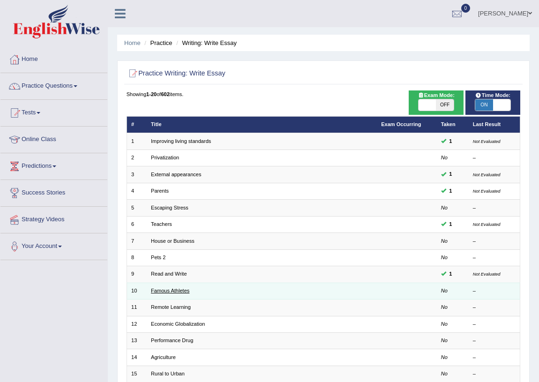
click at [162, 288] on link "Famous Athletes" at bounding box center [170, 291] width 38 height 6
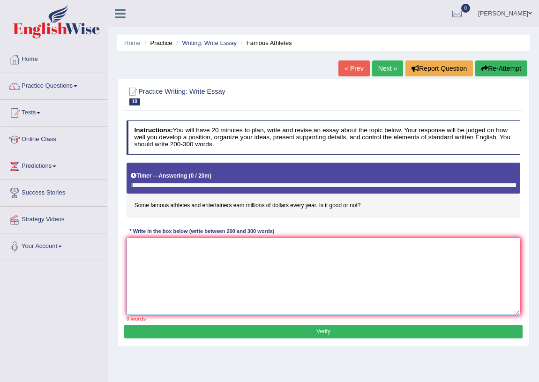
click at [344, 238] on textarea at bounding box center [323, 275] width 394 height 77
click at [141, 244] on textarea "The influence of some famous athletes and enterainers earn millions of dollars …" at bounding box center [323, 275] width 394 height 77
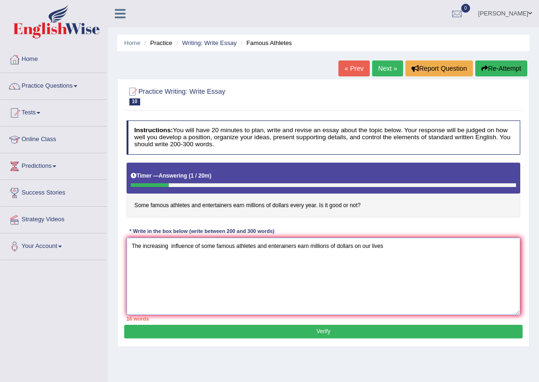
click at [393, 249] on textarea "The increasing influence of some famous athletes and enterainers earn millions …" at bounding box center [323, 275] width 394 height 77
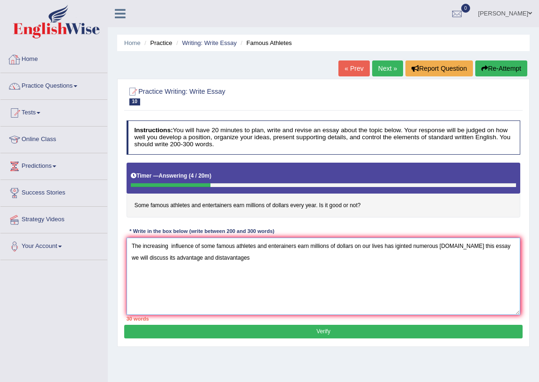
type textarea "The increasing influence of some famous athletes and enterainers earn millions …"
click at [33, 58] on link "Home" at bounding box center [53, 57] width 107 height 23
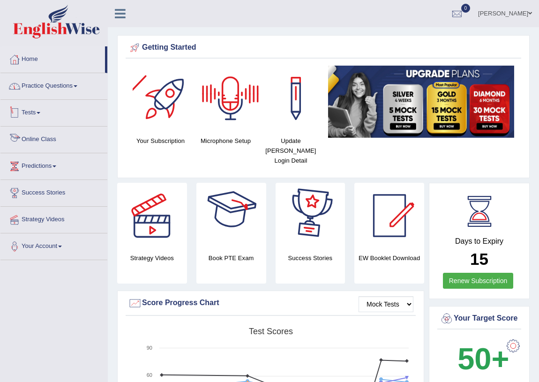
click at [79, 82] on link "Practice Questions" at bounding box center [53, 84] width 107 height 23
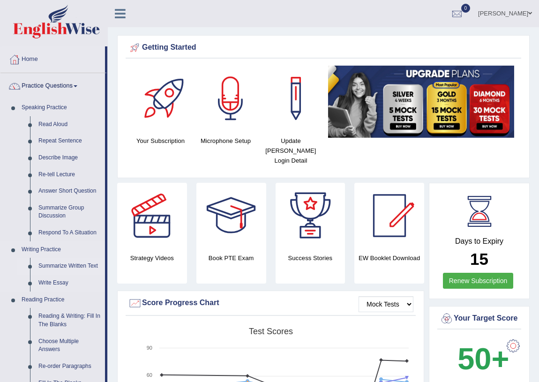
click at [66, 264] on link "Summarize Written Text" at bounding box center [69, 266] width 71 height 17
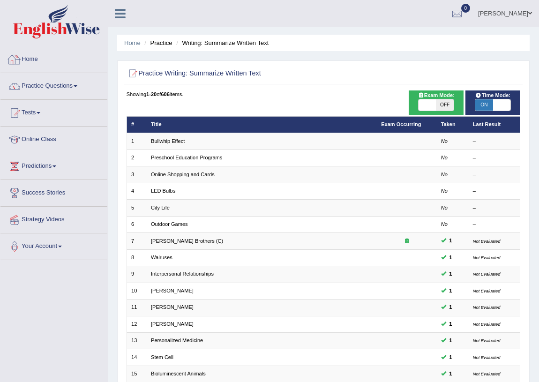
click at [28, 62] on link "Home" at bounding box center [53, 57] width 107 height 23
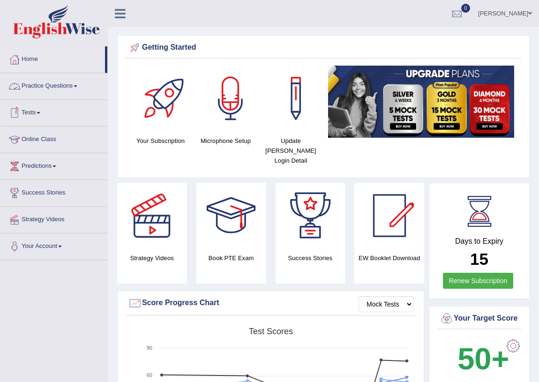
click at [79, 81] on link "Practice Questions" at bounding box center [53, 84] width 107 height 23
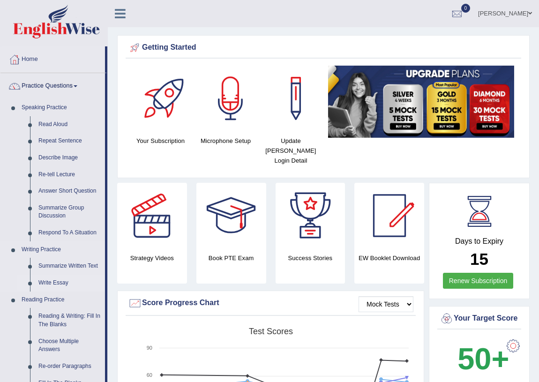
click at [63, 276] on link "Write Essay" at bounding box center [69, 283] width 71 height 17
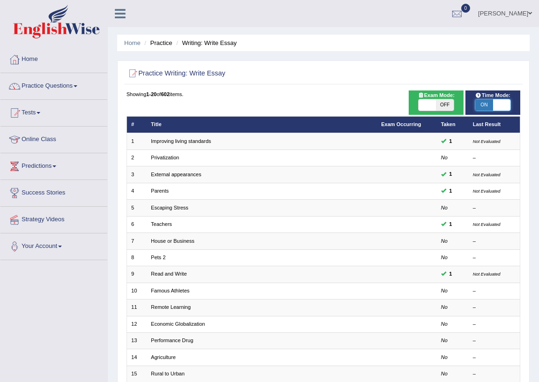
click at [509, 101] on span at bounding box center [501, 104] width 17 height 11
checkbox input "false"
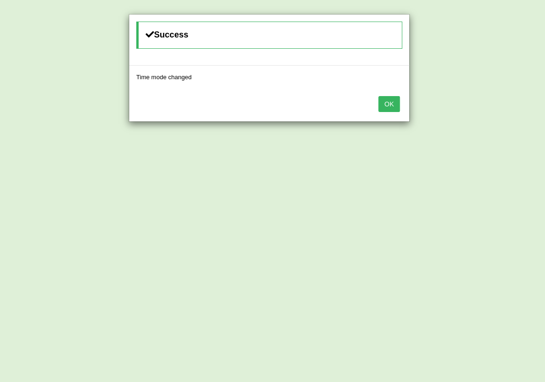
click at [394, 112] on div "OK" at bounding box center [269, 105] width 280 height 33
click at [393, 97] on button "OK" at bounding box center [389, 104] width 22 height 16
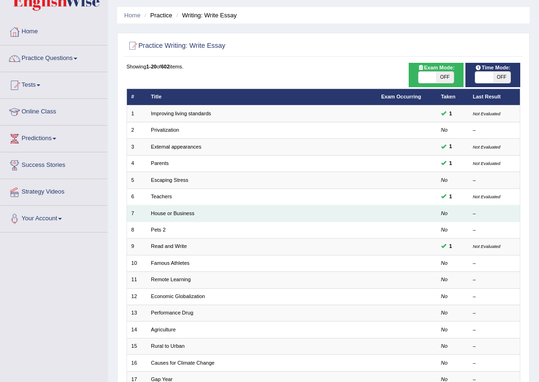
scroll to position [42, 0]
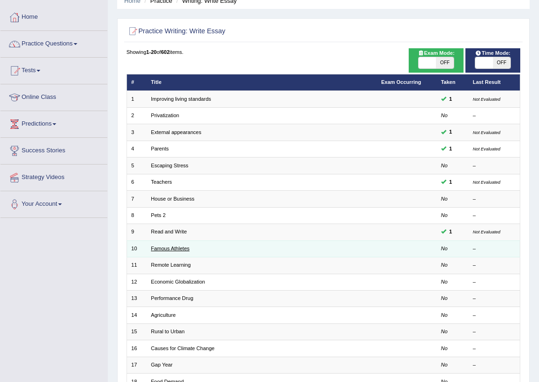
click at [154, 249] on link "Famous Athletes" at bounding box center [170, 248] width 38 height 6
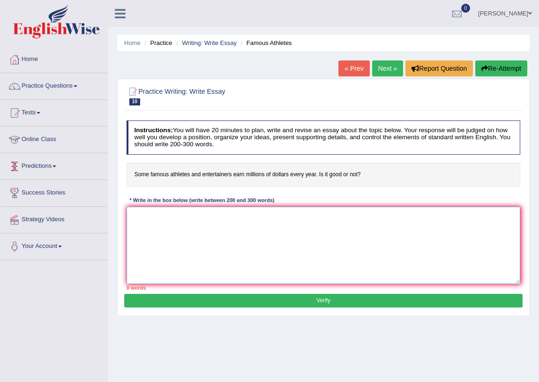
click at [220, 236] on textarea at bounding box center [323, 245] width 394 height 77
type textarea "T"
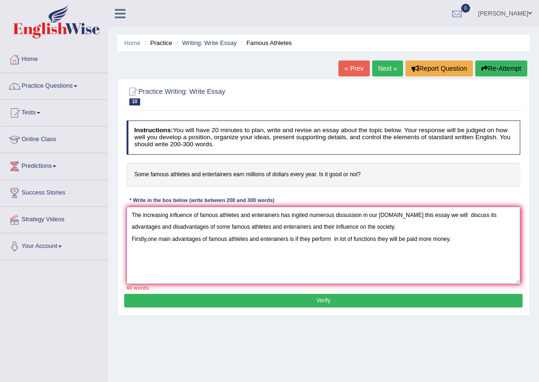
click at [333, 240] on textarea "The increasing influence of famous athletes and enterainers has ingited numerou…" at bounding box center [323, 245] width 394 height 77
click at [373, 239] on textarea "The increasing influence of famous athletes and enterainers has ingited numerou…" at bounding box center [323, 245] width 394 height 77
type textarea "The increasing influence of famous athletes and enterainers has ingited numerou…"
click at [76, 86] on link "Practice Questions" at bounding box center [53, 84] width 107 height 23
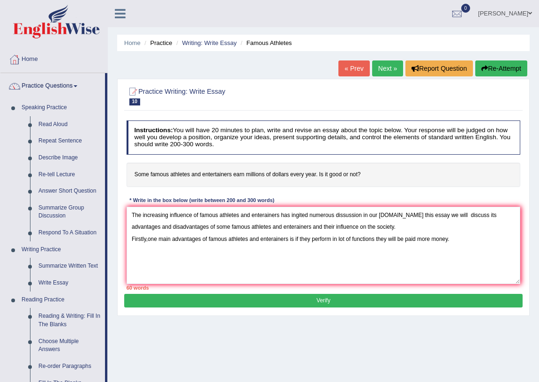
click at [76, 86] on link "Practice Questions" at bounding box center [52, 84] width 104 height 23
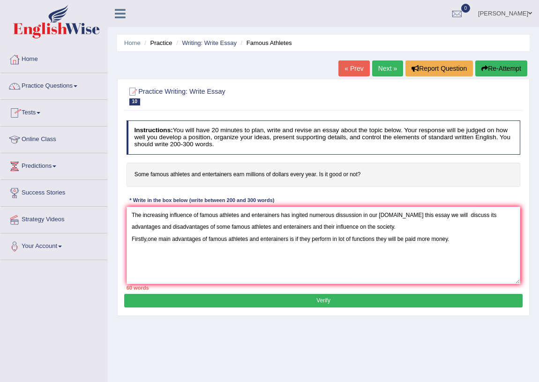
click at [37, 109] on link "Tests" at bounding box center [53, 111] width 107 height 23
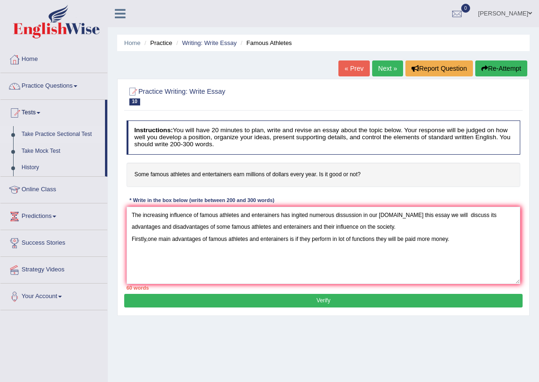
click at [57, 131] on link "Take Practice Sectional Test" at bounding box center [61, 134] width 88 height 17
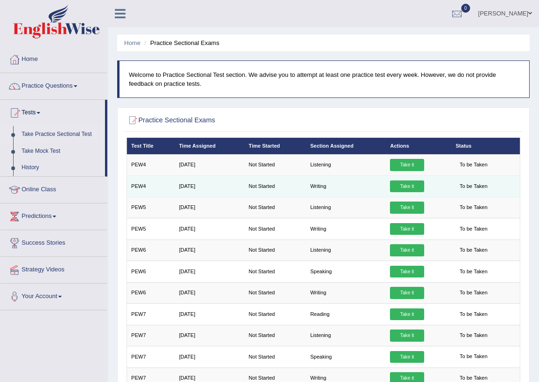
click at [397, 184] on link "Take it" at bounding box center [407, 186] width 34 height 12
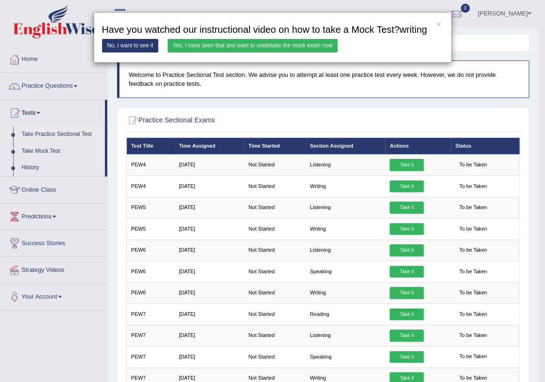
click at [246, 49] on link "Yes, I have seen that and want to undertake the mock exam now" at bounding box center [253, 46] width 170 height 14
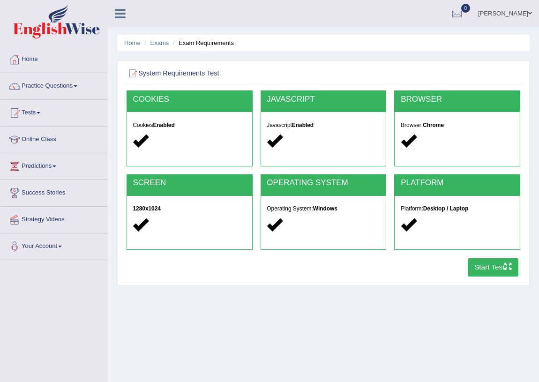
click at [501, 270] on button "Start Test" at bounding box center [493, 267] width 51 height 18
click at [34, 63] on link "Home" at bounding box center [53, 57] width 107 height 23
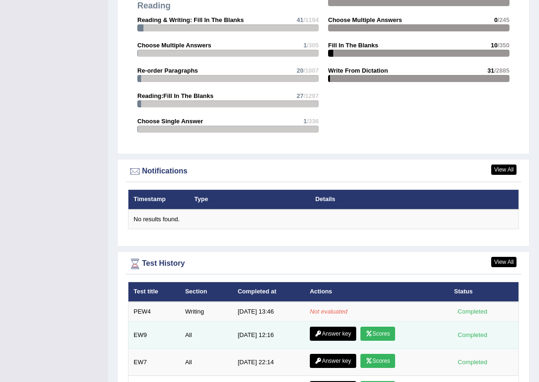
scroll to position [1064, 0]
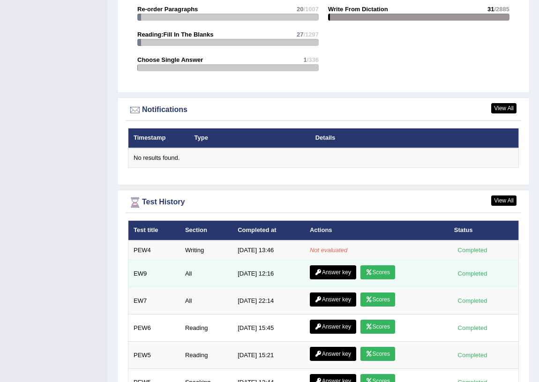
click at [364, 267] on link "Scores" at bounding box center [377, 272] width 35 height 14
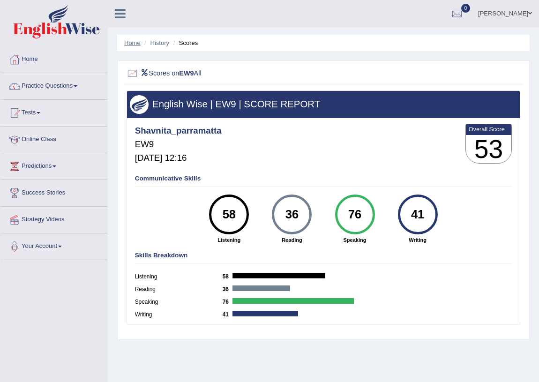
click at [129, 45] on link "Home" at bounding box center [132, 42] width 16 height 7
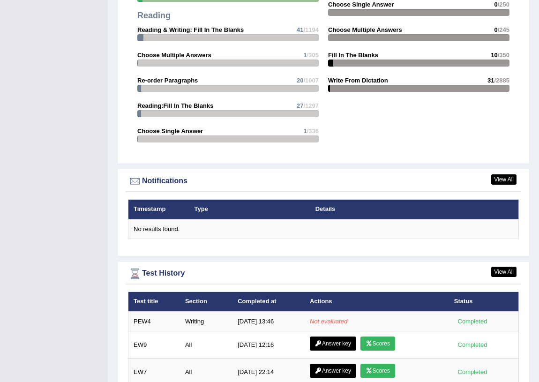
scroll to position [1064, 0]
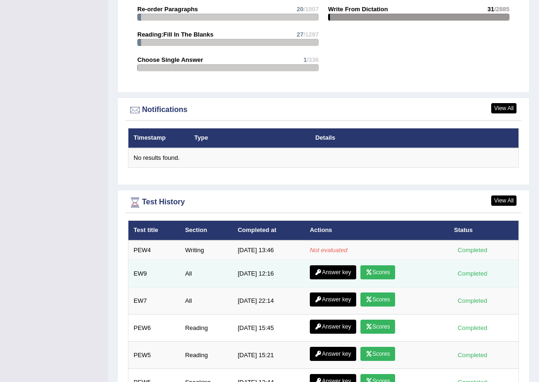
click at [326, 273] on link "Answer key" at bounding box center [333, 272] width 46 height 14
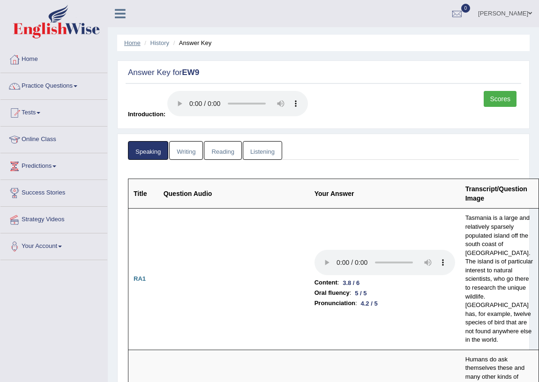
click at [125, 43] on link "Home" at bounding box center [132, 42] width 16 height 7
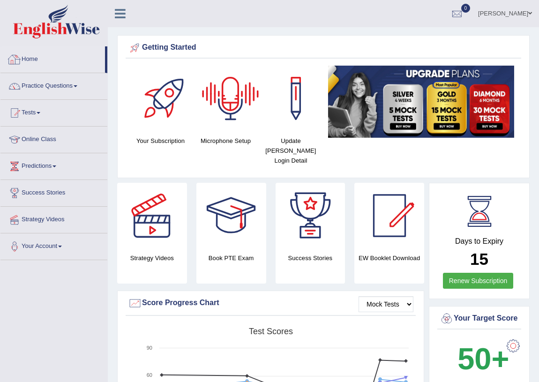
click at [9, 63] on div at bounding box center [14, 59] width 14 height 14
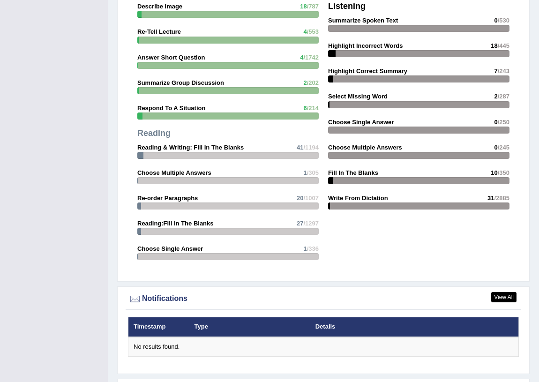
scroll to position [979, 0]
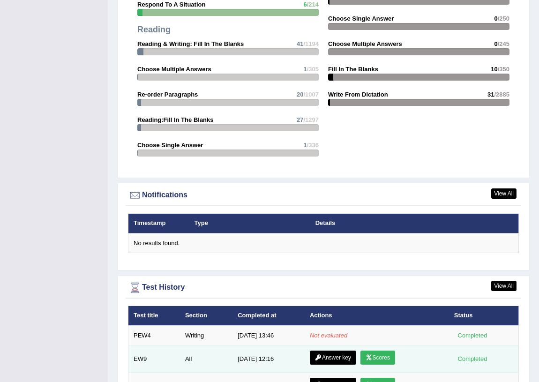
click at [339, 353] on link "Answer key" at bounding box center [333, 357] width 46 height 14
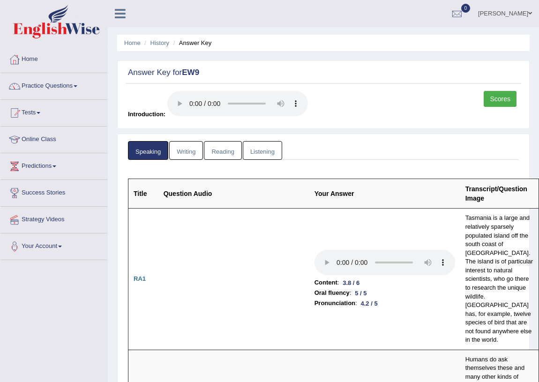
click at [229, 155] on link "Reading" at bounding box center [222, 150] width 37 height 19
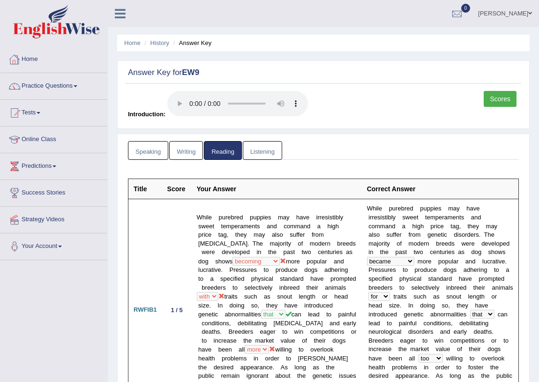
click at [33, 58] on link "Home" at bounding box center [53, 57] width 107 height 23
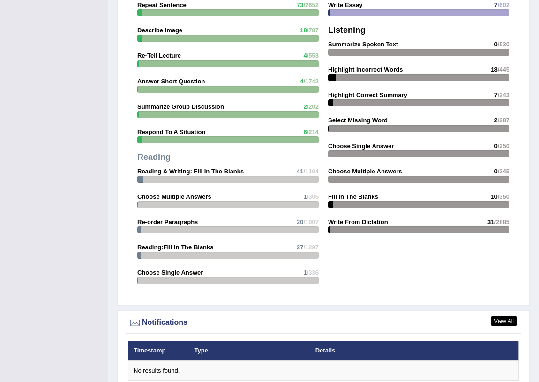
scroll to position [1107, 0]
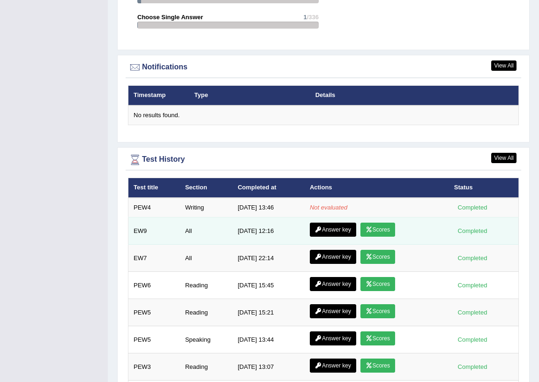
click at [371, 233] on link "Scores" at bounding box center [377, 230] width 35 height 14
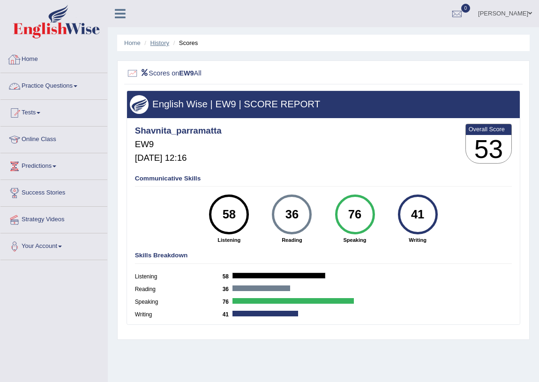
click at [159, 42] on link "History" at bounding box center [159, 42] width 19 height 7
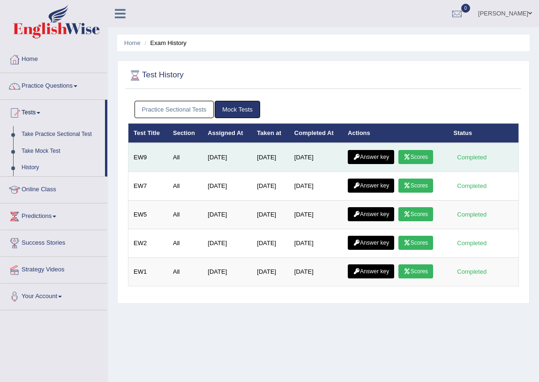
click at [384, 159] on link "Answer key" at bounding box center [371, 157] width 46 height 14
click at [378, 158] on link "Answer key" at bounding box center [371, 157] width 46 height 14
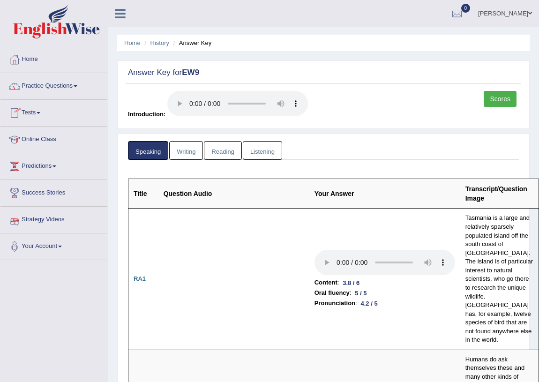
click at [189, 151] on link "Writing" at bounding box center [186, 150] width 34 height 19
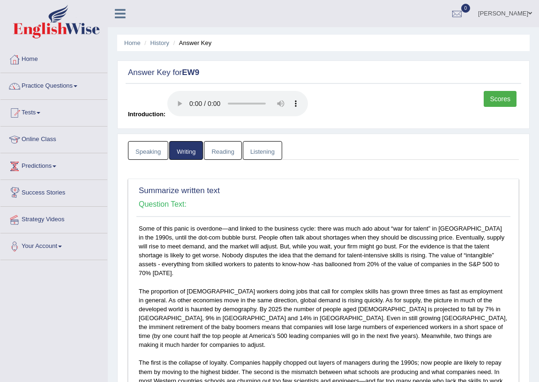
click at [220, 154] on link "Reading" at bounding box center [222, 150] width 37 height 19
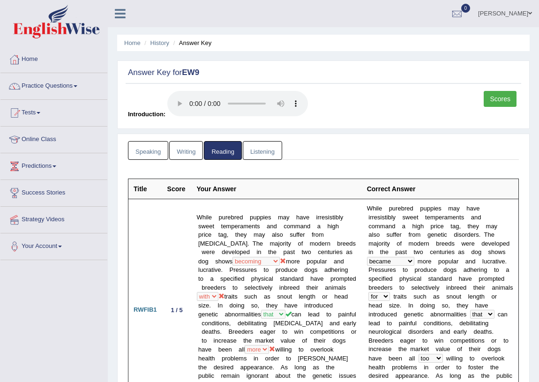
click at [252, 150] on link "Listening" at bounding box center [262, 150] width 39 height 19
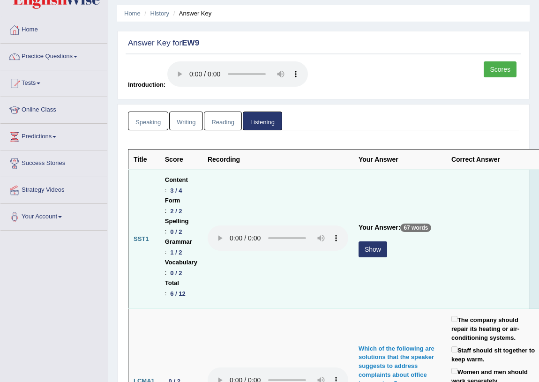
scroll to position [42, 0]
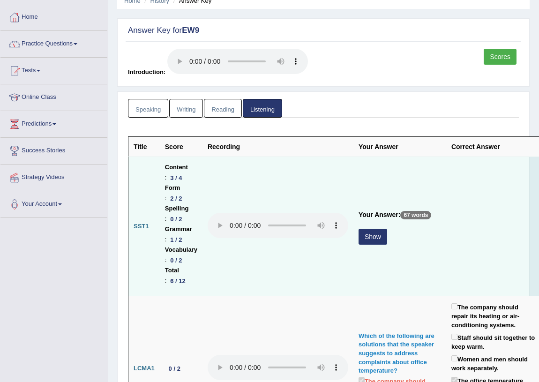
click at [374, 238] on button "Show" at bounding box center [372, 237] width 29 height 16
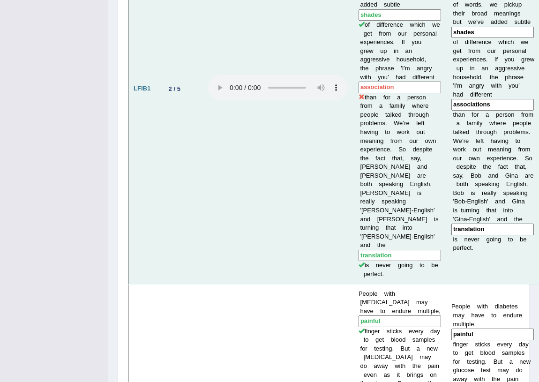
scroll to position [852, 0]
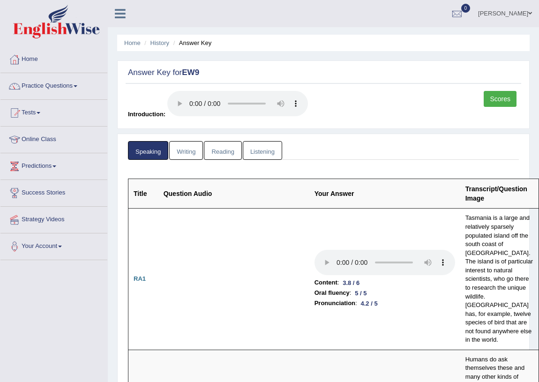
click at [244, 150] on link "Listening" at bounding box center [262, 150] width 39 height 19
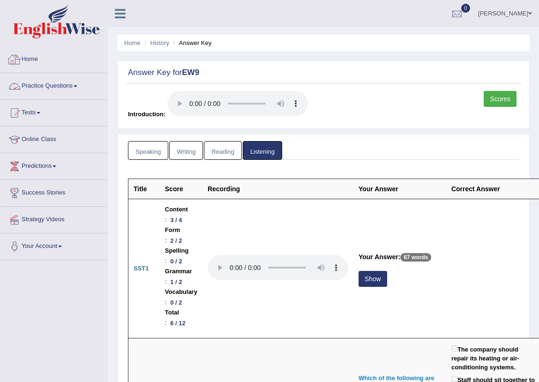
click at [26, 58] on link "Home" at bounding box center [53, 57] width 107 height 23
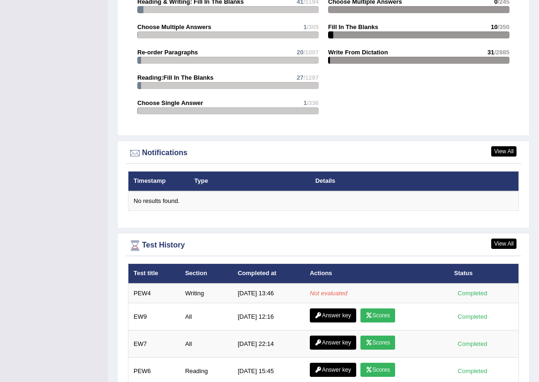
scroll to position [1150, 0]
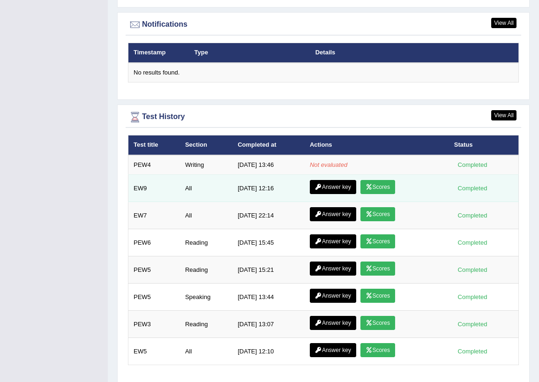
click at [391, 192] on link "Scores" at bounding box center [377, 187] width 35 height 14
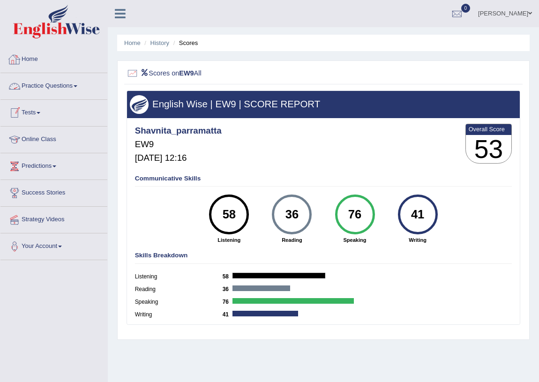
click at [32, 63] on link "Home" at bounding box center [53, 57] width 107 height 23
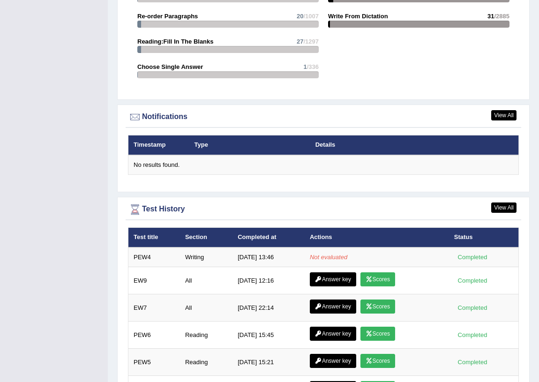
scroll to position [1064, 0]
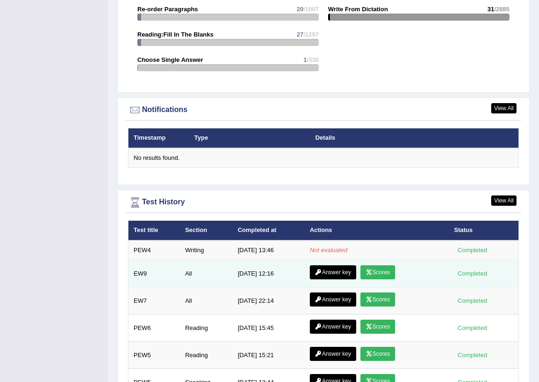
click at [329, 277] on link "Answer key" at bounding box center [333, 272] width 46 height 14
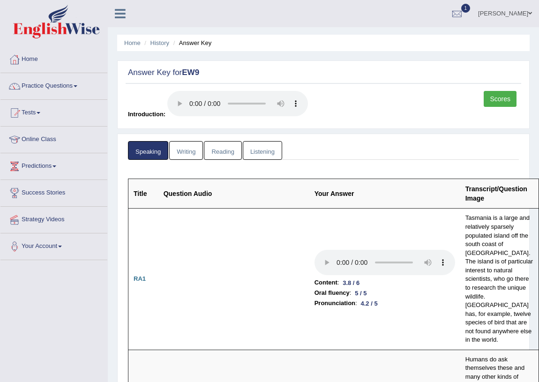
click at [178, 156] on link "Writing" at bounding box center [186, 150] width 34 height 19
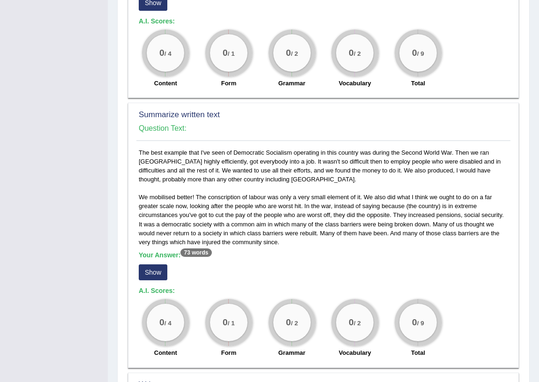
scroll to position [341, 0]
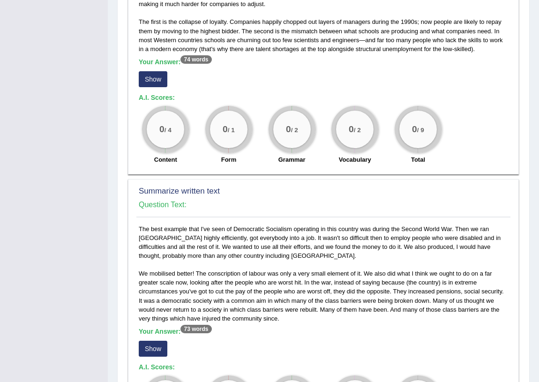
click at [152, 71] on button "Show" at bounding box center [153, 79] width 29 height 16
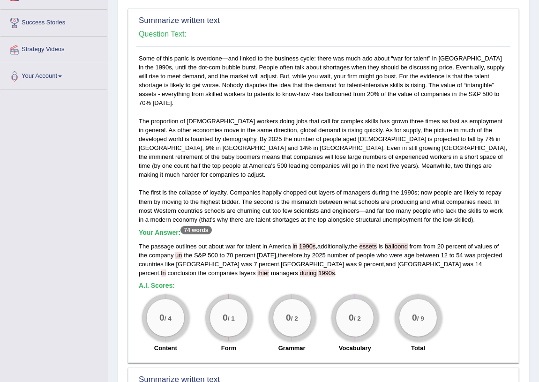
scroll to position [0, 0]
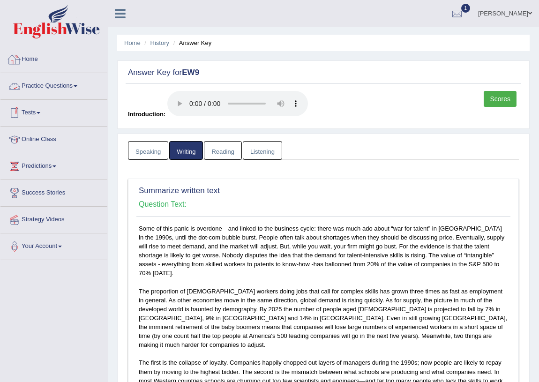
click at [23, 56] on link "Home" at bounding box center [53, 57] width 107 height 23
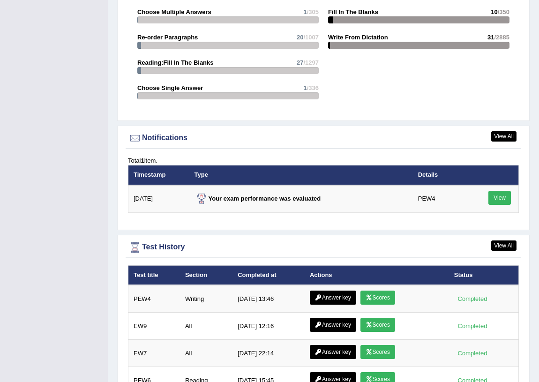
scroll to position [1107, 0]
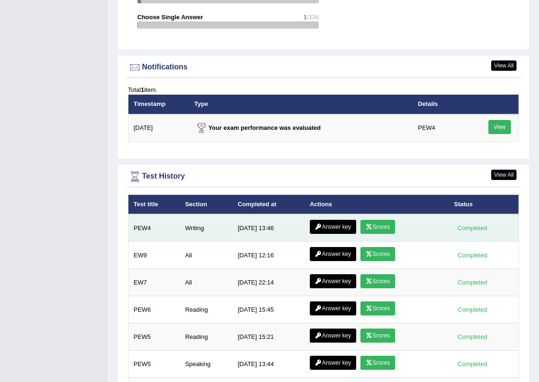
click at [374, 227] on link "Scores" at bounding box center [377, 227] width 35 height 14
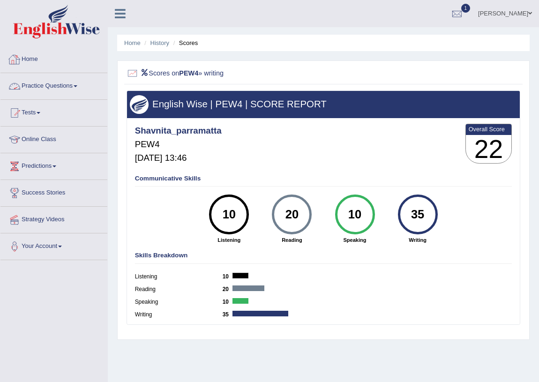
click at [23, 56] on link "Home" at bounding box center [53, 57] width 107 height 23
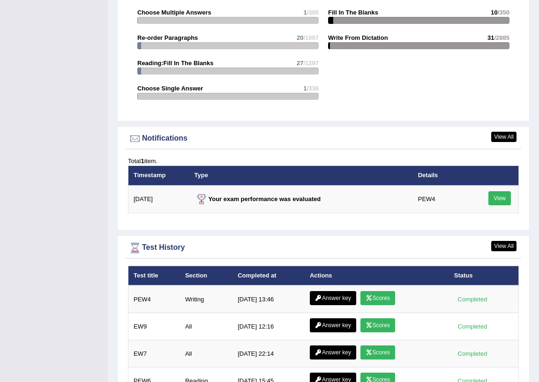
scroll to position [1107, 0]
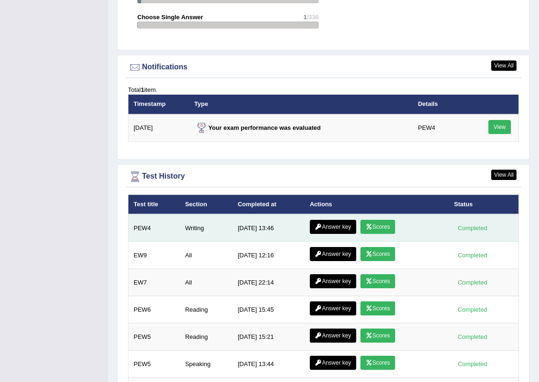
click at [344, 226] on link "Answer key" at bounding box center [333, 227] width 46 height 14
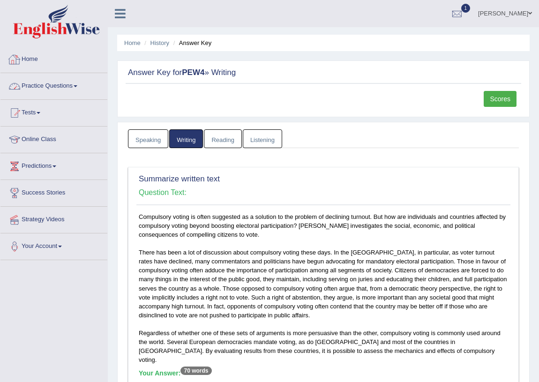
click at [32, 57] on link "Home" at bounding box center [53, 57] width 107 height 23
